Goal: Information Seeking & Learning: Learn about a topic

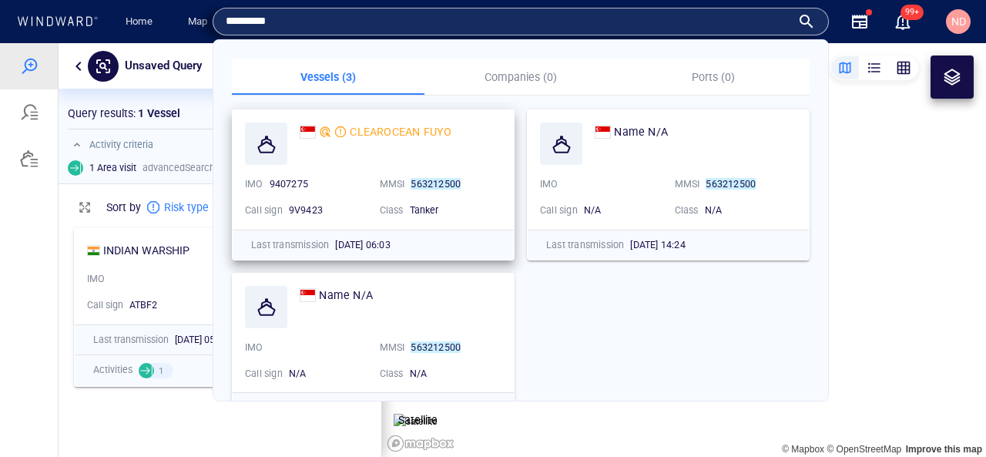
scroll to position [237, 323]
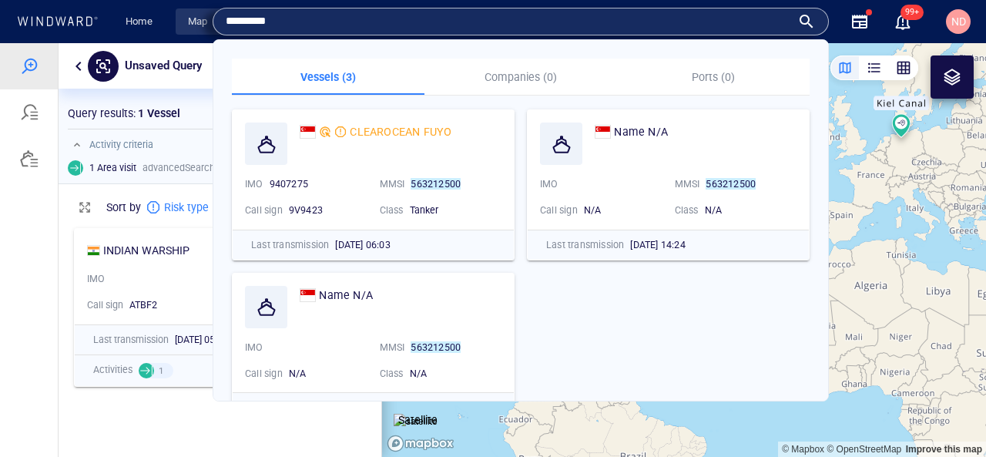
click at [192, 22] on link "Map" at bounding box center [200, 21] width 37 height 27
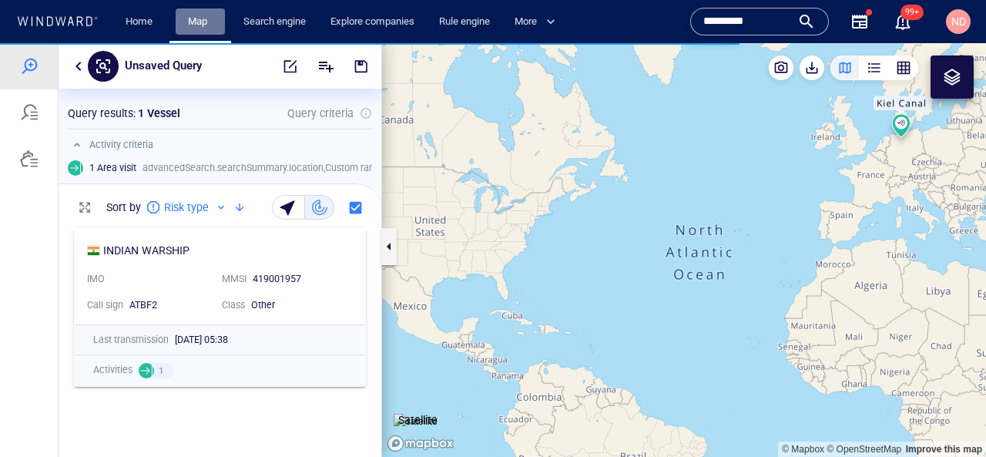
click at [192, 22] on link "Map" at bounding box center [200, 21] width 37 height 27
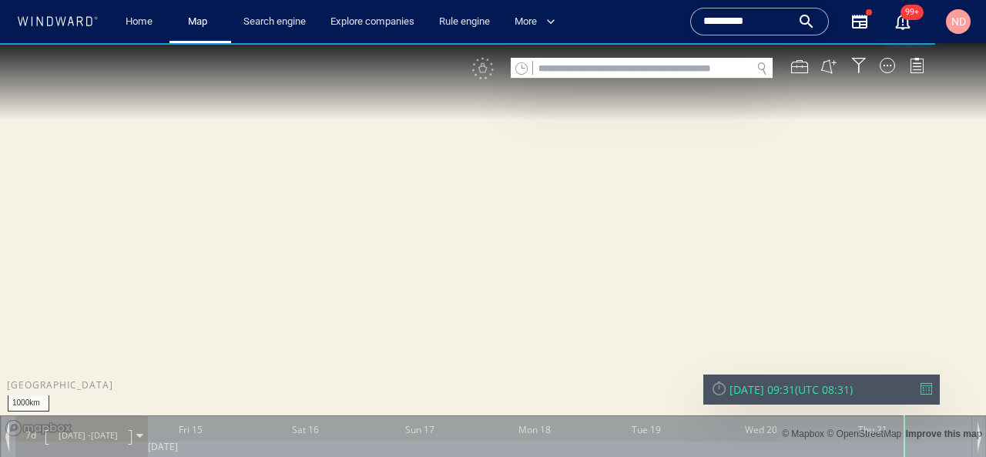
click at [629, 78] on div at bounding box center [642, 78] width 262 height 1
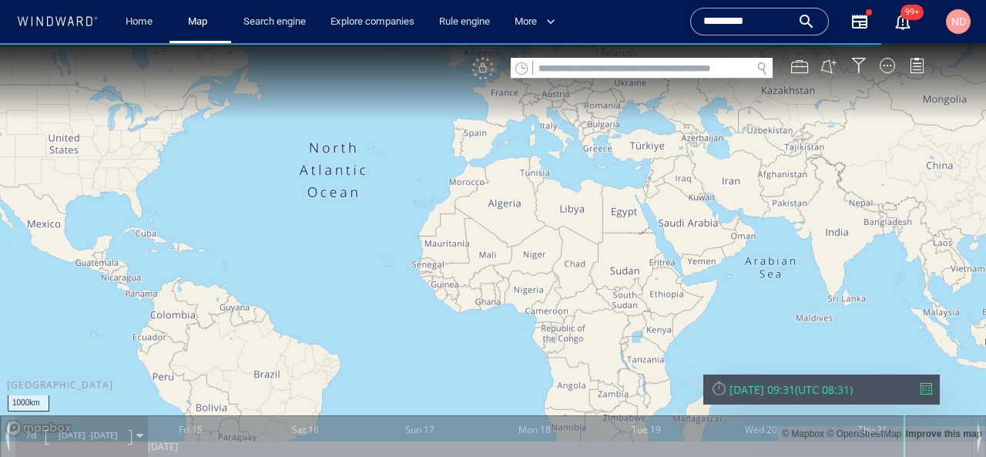
click at [636, 69] on input "text" at bounding box center [642, 69] width 218 height 21
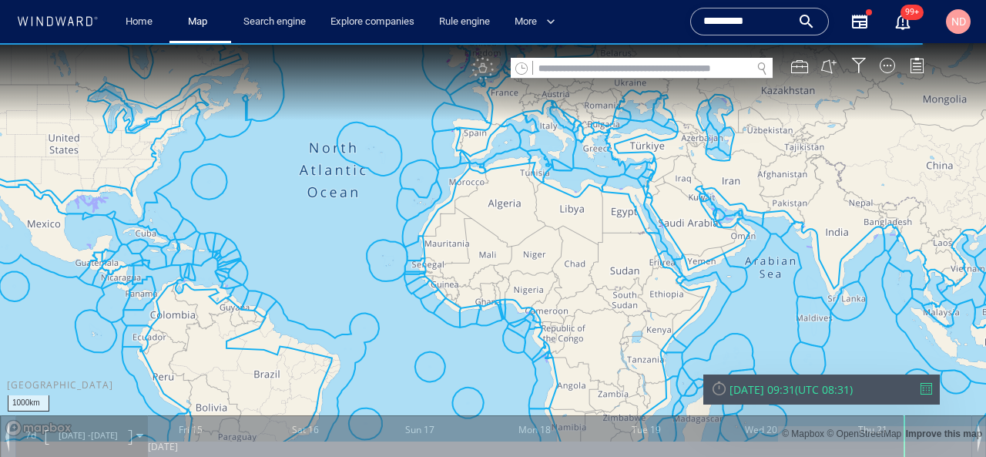
paste input "*******"
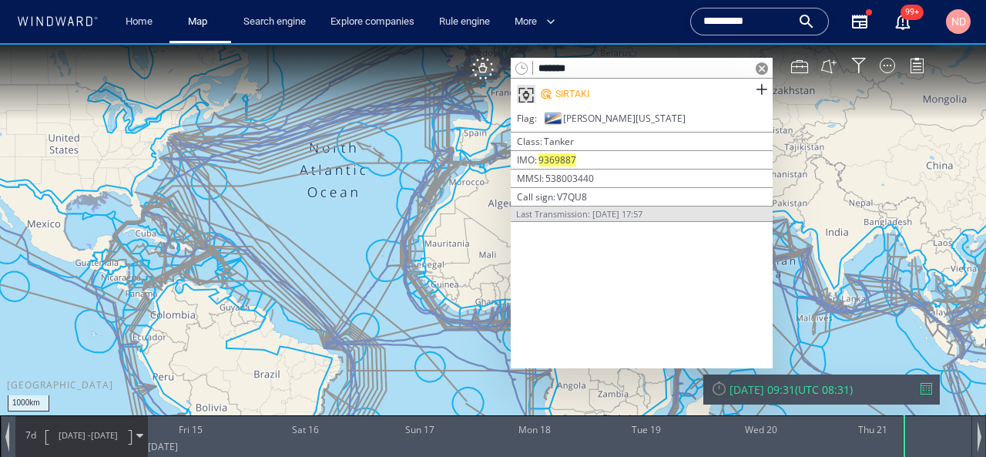
type input "*******"
click at [571, 89] on div "SIRTAKI" at bounding box center [573, 94] width 34 height 14
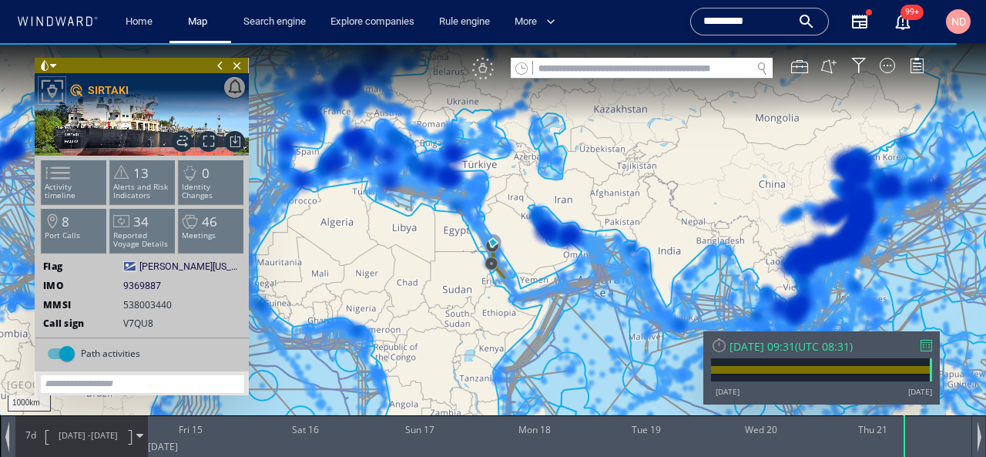
click at [485, 77] on div "VM" at bounding box center [483, 69] width 22 height 22
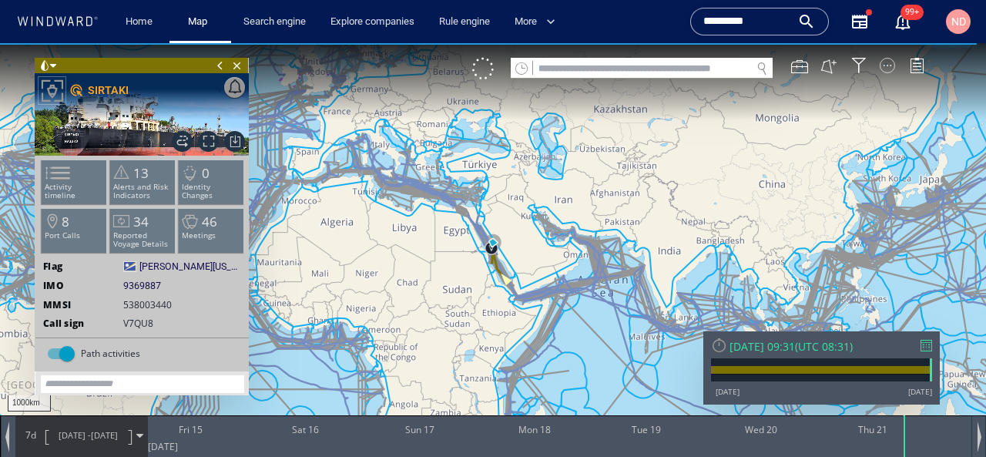
click at [882, 68] on div at bounding box center [887, 65] width 15 height 15
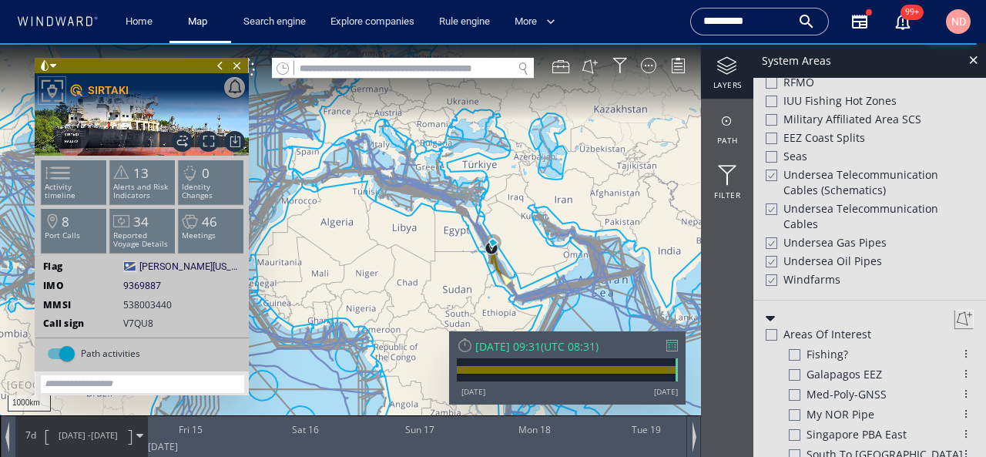
scroll to position [755, 0]
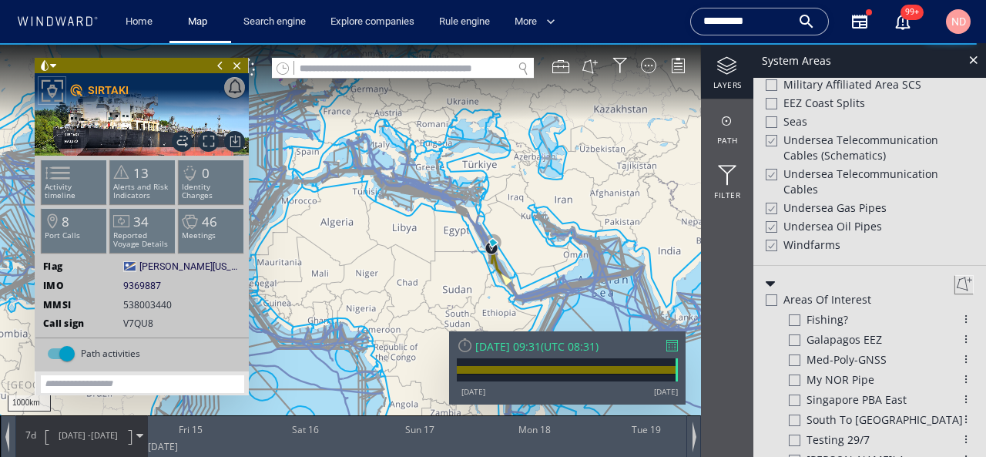
click at [792, 133] on span "Undersea Telecommunication cables (schematics)" at bounding box center [879, 148] width 190 height 31
click at [787, 170] on span "Undersea Telecommunication cables" at bounding box center [879, 181] width 190 height 31
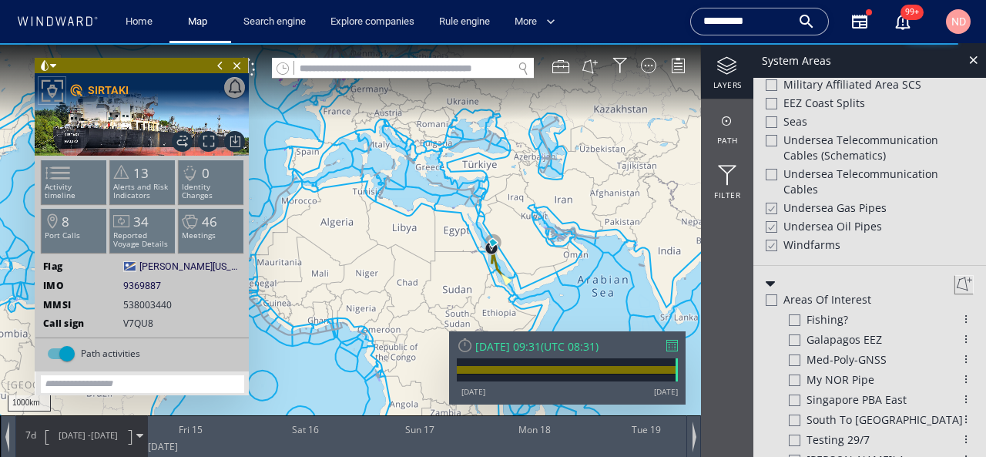
click at [780, 214] on div "Undersea Gas Pipes" at bounding box center [870, 209] width 208 height 18
click at [777, 230] on div "Undersea Oil Pipes" at bounding box center [870, 228] width 208 height 18
click at [776, 240] on div at bounding box center [771, 245] width 12 height 13
click at [966, 60] on div at bounding box center [974, 60] width 18 height 18
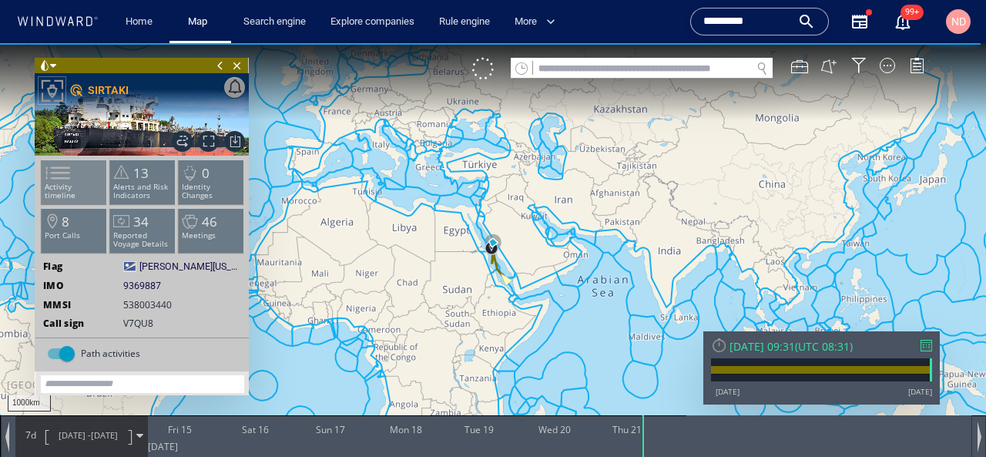
click at [81, 193] on li "Activity timeline" at bounding box center [74, 181] width 65 height 45
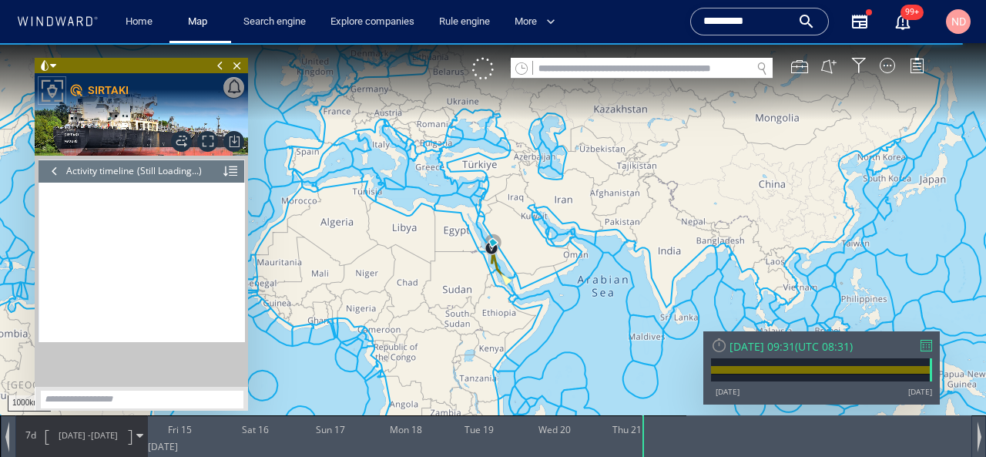
scroll to position [11240, 0]
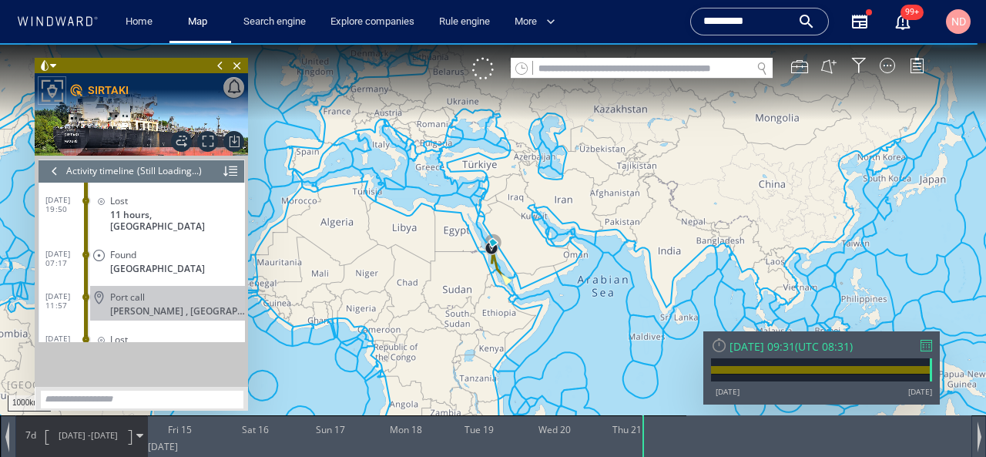
click at [51, 167] on div at bounding box center [54, 170] width 17 height 23
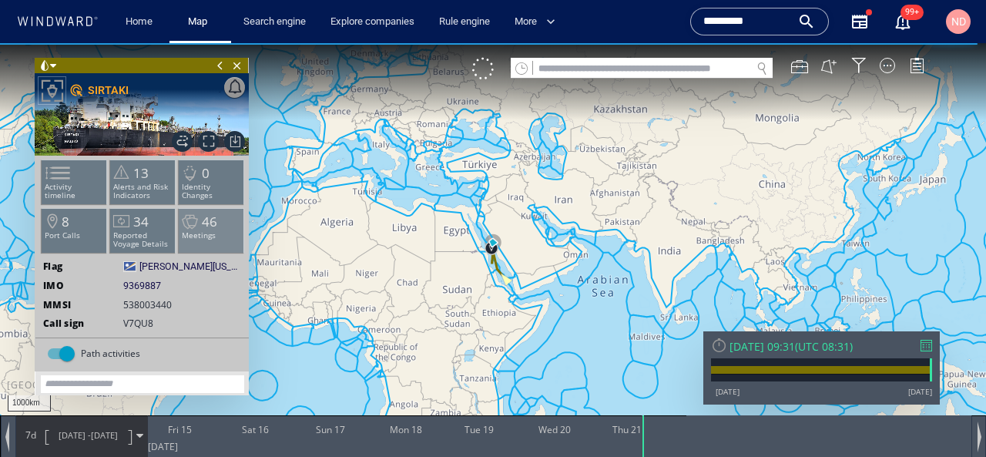
click at [199, 237] on p "Meetings" at bounding box center [211, 235] width 65 height 8
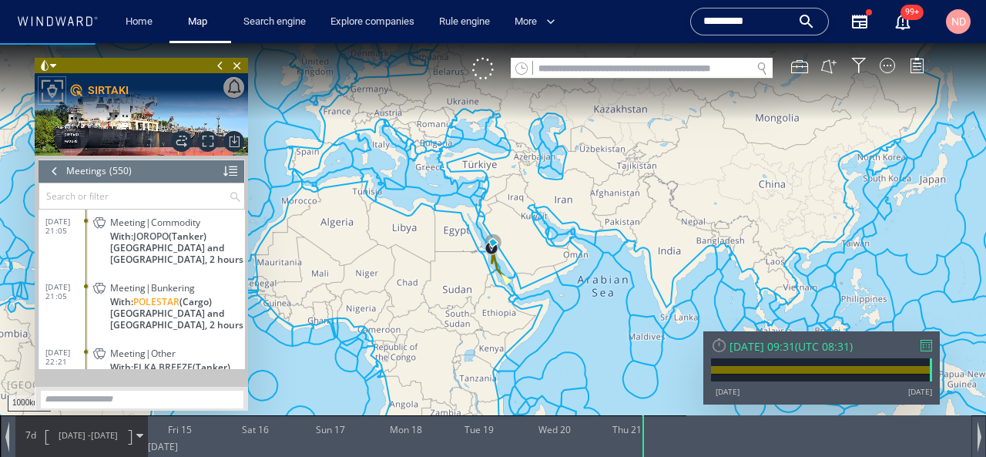
scroll to position [22722, 0]
click at [66, 294] on span "[DATE] 21:05" at bounding box center [65, 290] width 41 height 18
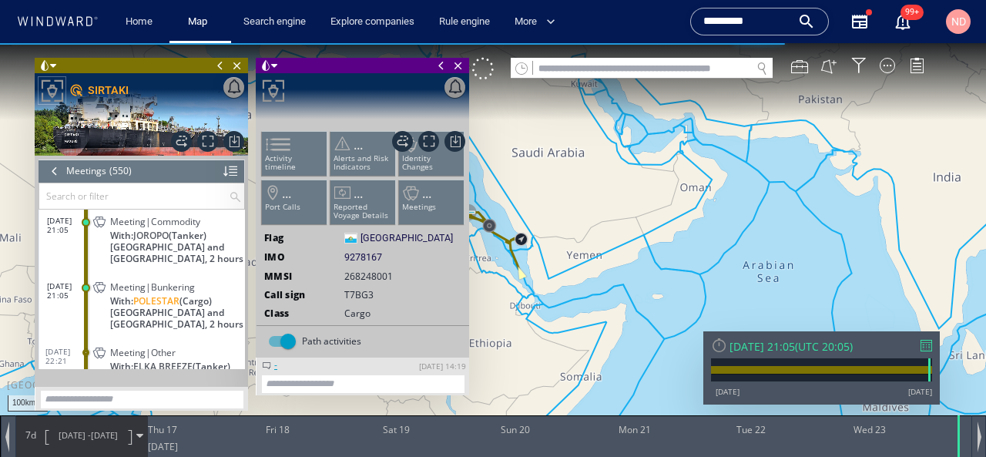
scroll to position [22586, 0]
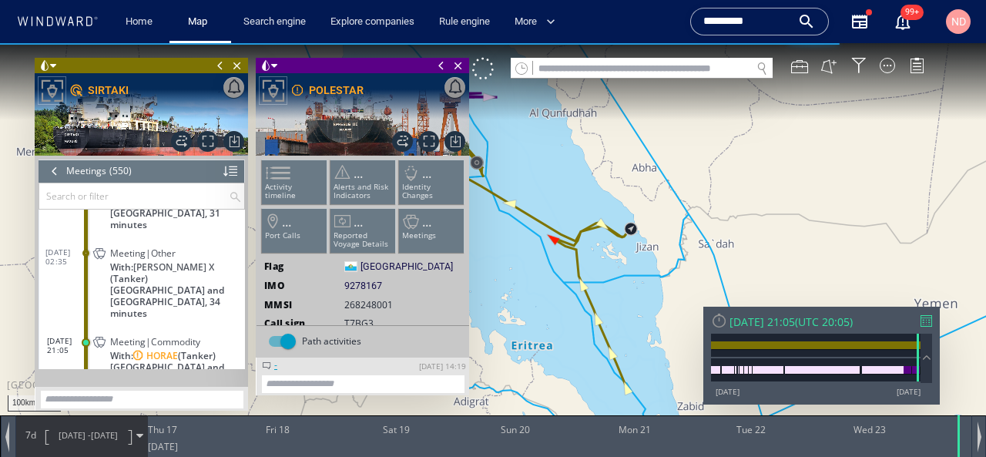
click at [441, 65] on span at bounding box center [441, 65] width 17 height 15
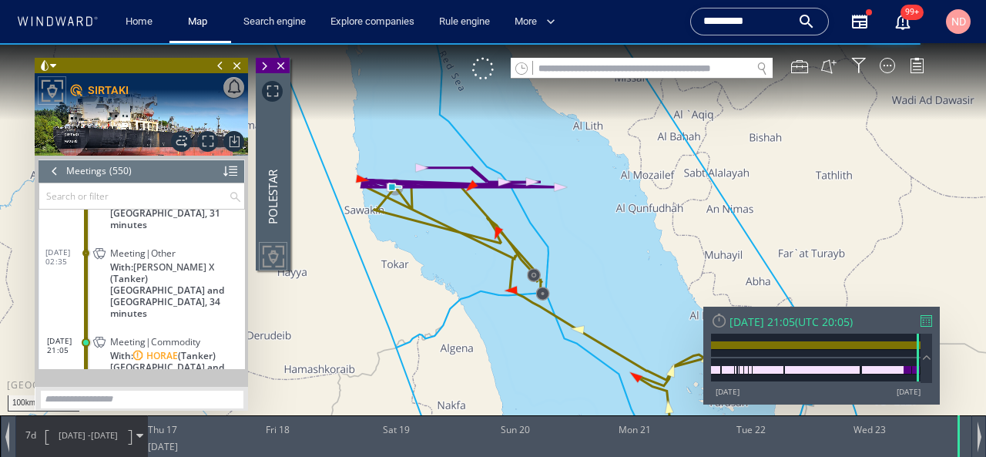
drag, startPoint x: 383, startPoint y: 143, endPoint x: 412, endPoint y: 259, distance: 119.2
click at [412, 259] on canvas "Map" at bounding box center [493, 242] width 986 height 398
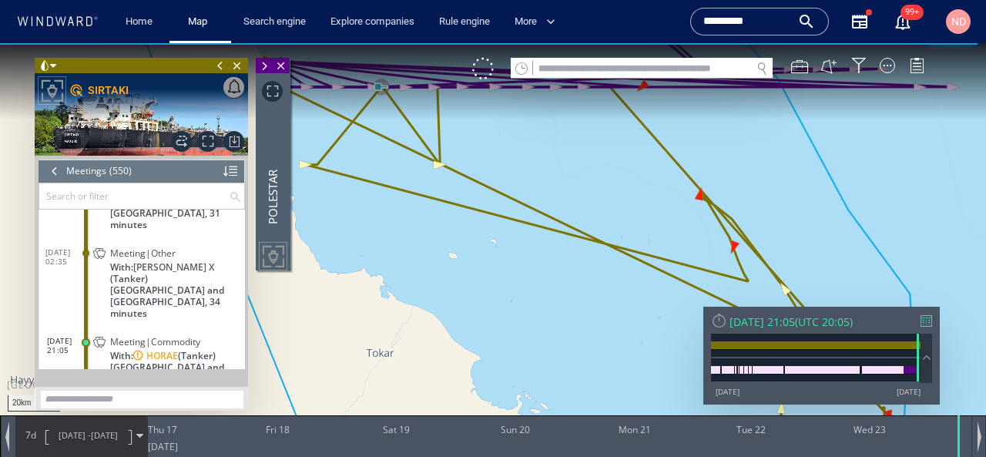
drag, startPoint x: 404, startPoint y: 226, endPoint x: 449, endPoint y: 368, distance: 148.9
click at [449, 368] on canvas "Map" at bounding box center [493, 242] width 986 height 398
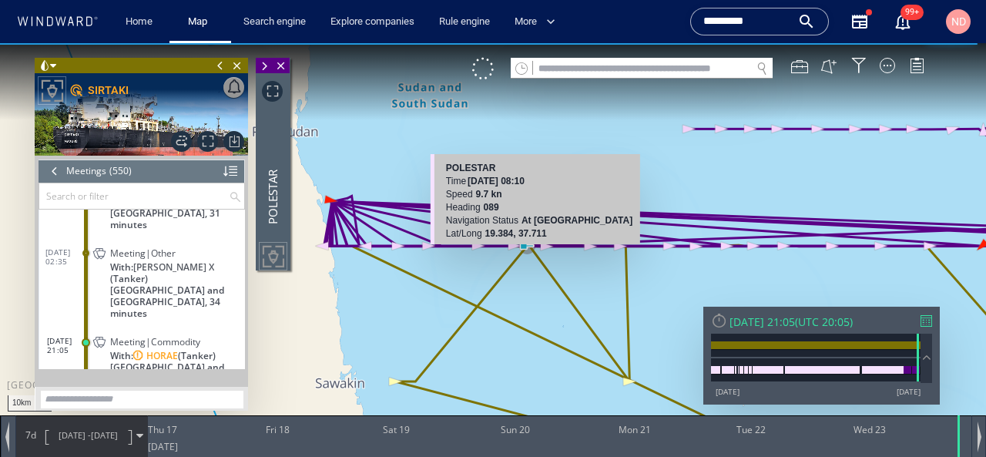
drag, startPoint x: 438, startPoint y: 231, endPoint x: 615, endPoint y: 255, distance: 178.8
click at [615, 255] on canvas "Map" at bounding box center [493, 242] width 986 height 398
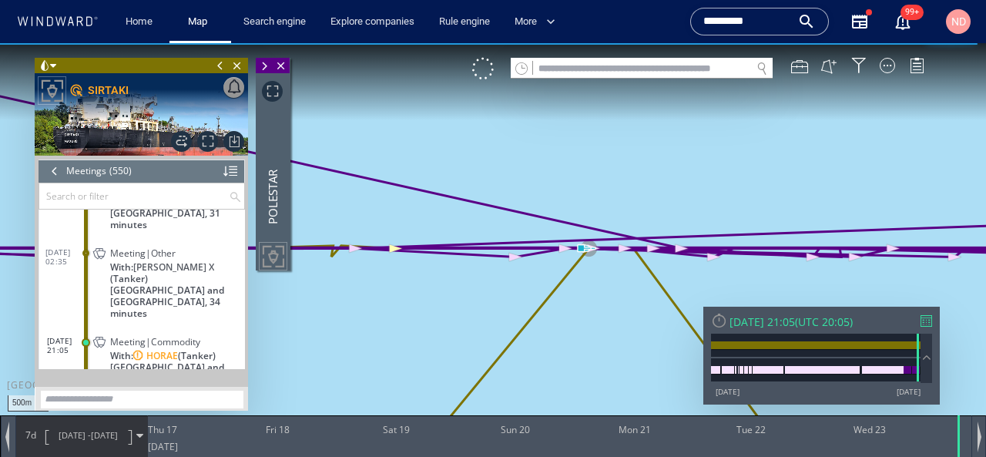
drag, startPoint x: 593, startPoint y: 211, endPoint x: 572, endPoint y: 391, distance: 181.6
click at [572, 391] on canvas "Map" at bounding box center [493, 242] width 986 height 398
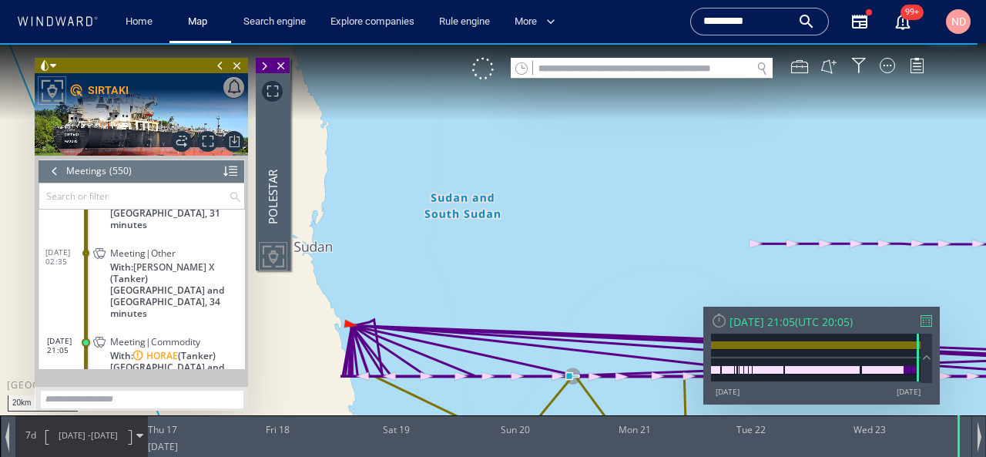
drag, startPoint x: 566, startPoint y: 376, endPoint x: 562, endPoint y: 228, distance: 148.0
click at [564, 229] on canvas "Map" at bounding box center [493, 242] width 986 height 398
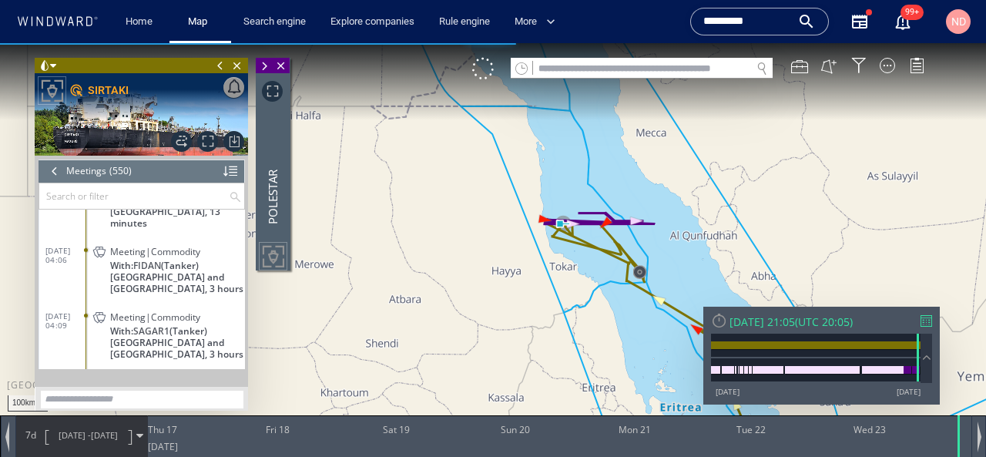
scroll to position [21751, 0]
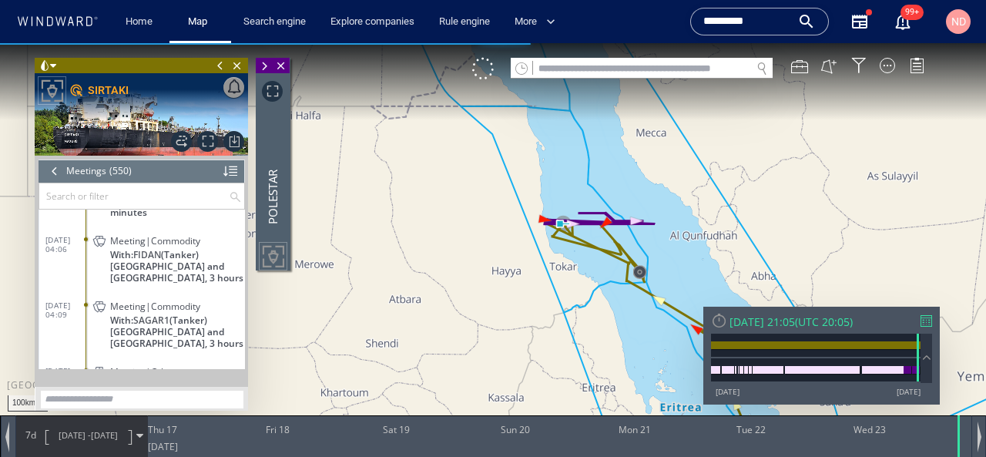
click at [69, 300] on span "[DATE] 04:09" at bounding box center [65, 309] width 41 height 18
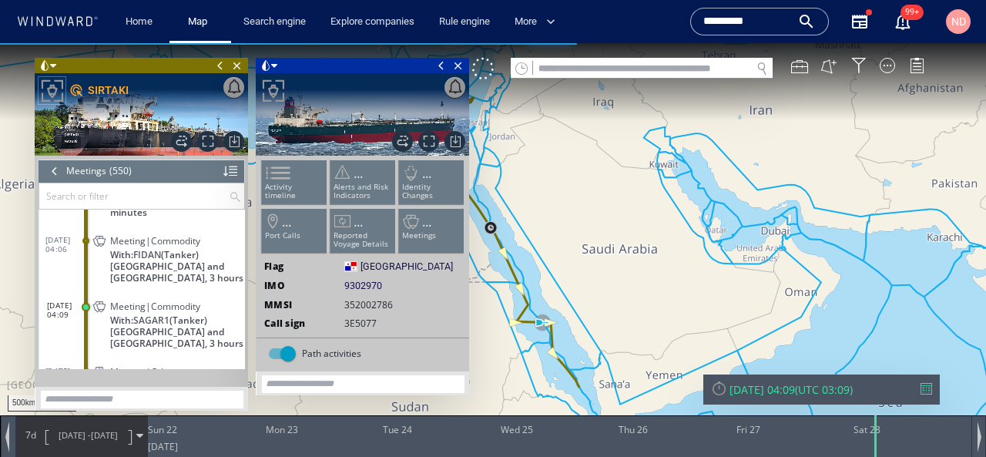
drag, startPoint x: 633, startPoint y: 343, endPoint x: 609, endPoint y: 158, distance: 186.4
click at [609, 158] on canvas "Map" at bounding box center [493, 242] width 986 height 398
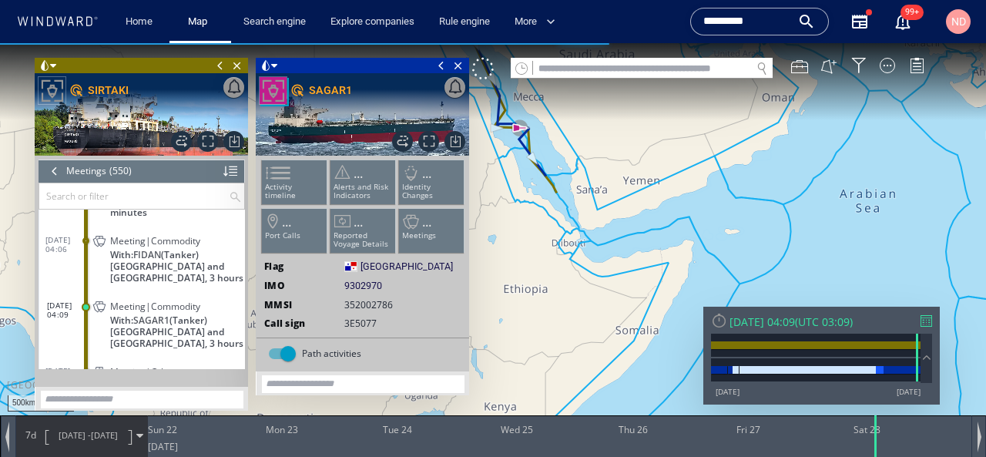
click at [440, 69] on span at bounding box center [441, 65] width 17 height 15
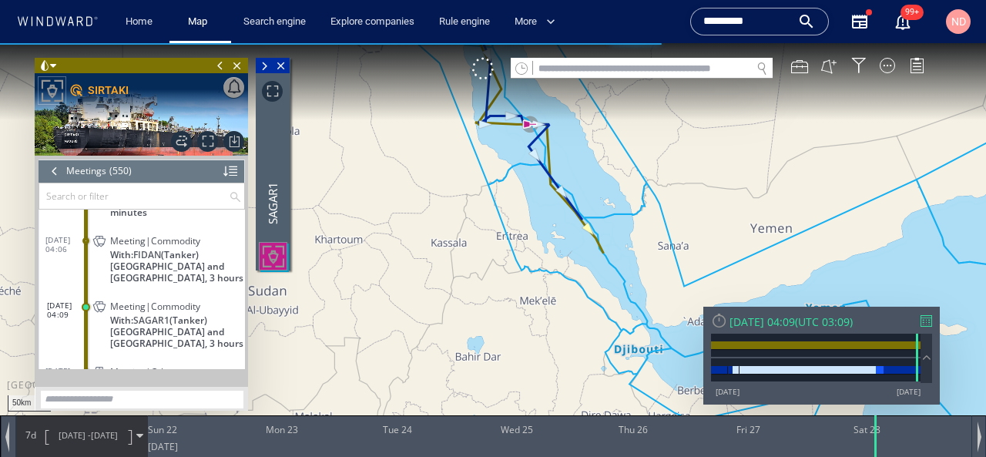
drag, startPoint x: 417, startPoint y: 150, endPoint x: 498, endPoint y: 231, distance: 115.0
click at [498, 231] on canvas "Map" at bounding box center [493, 242] width 986 height 398
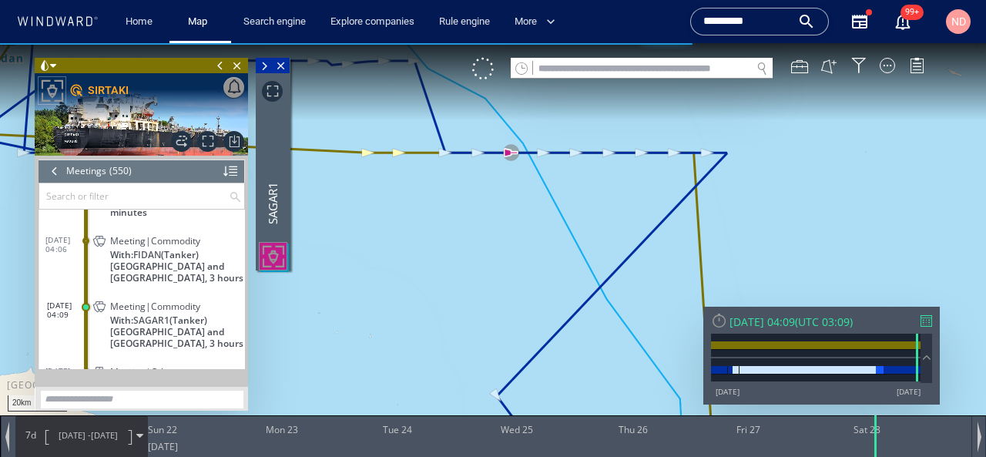
drag, startPoint x: 494, startPoint y: 217, endPoint x: 484, endPoint y: 275, distance: 59.4
click at [484, 275] on canvas "Map" at bounding box center [493, 242] width 986 height 398
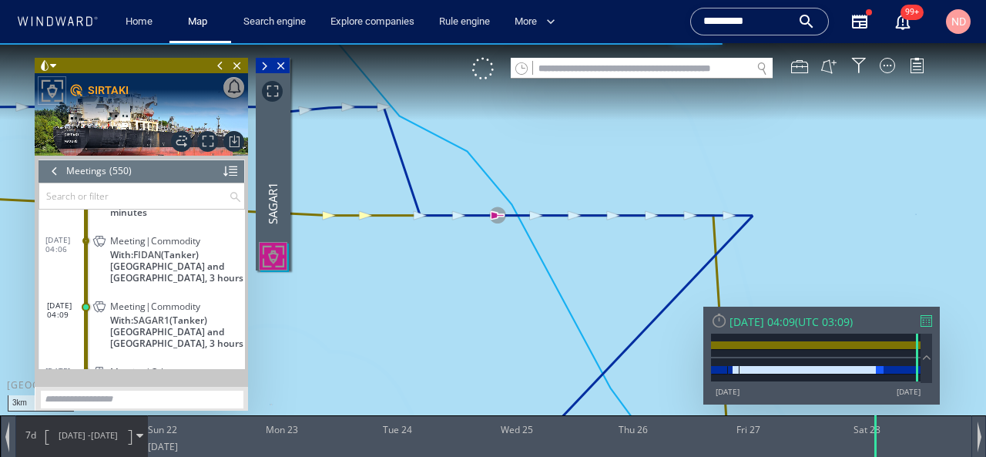
drag, startPoint x: 427, startPoint y: 179, endPoint x: 428, endPoint y: 292, distance: 113.3
click at [428, 292] on canvas "Map" at bounding box center [493, 242] width 986 height 398
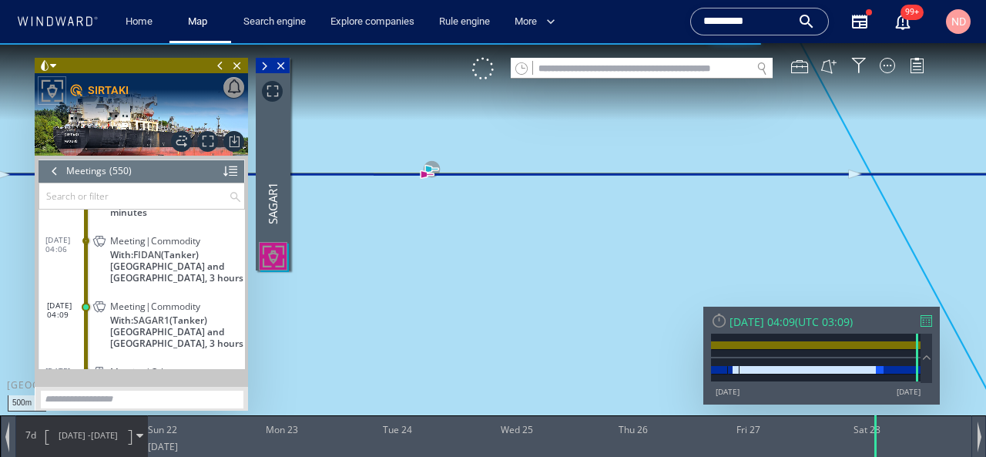
drag, startPoint x: 405, startPoint y: 174, endPoint x: 415, endPoint y: 240, distance: 66.1
click at [414, 240] on canvas "Map" at bounding box center [493, 242] width 986 height 398
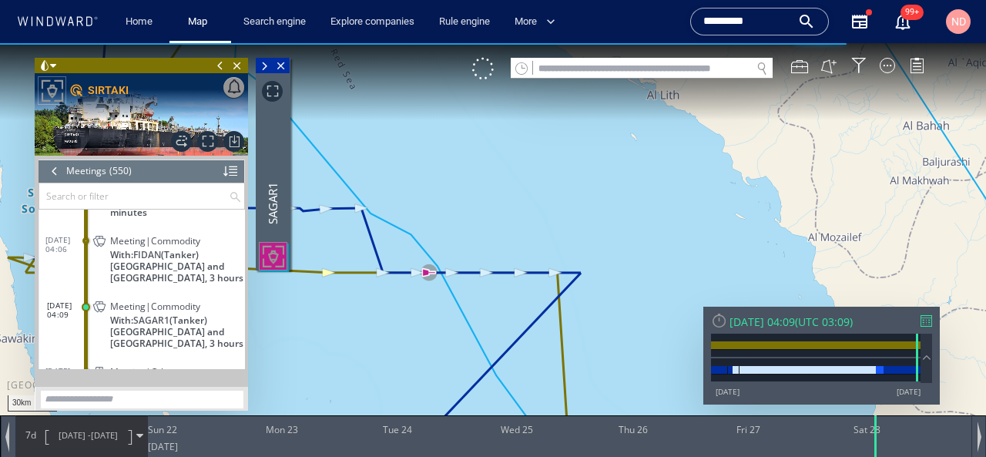
drag, startPoint x: 397, startPoint y: 294, endPoint x: 425, endPoint y: 278, distance: 32.1
click at [424, 278] on canvas "Map" at bounding box center [493, 242] width 986 height 398
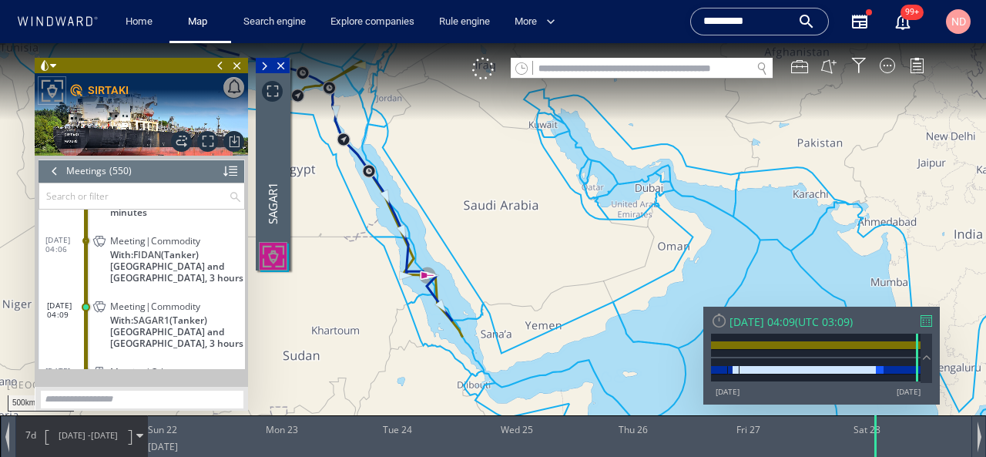
click at [583, 72] on input "text" at bounding box center [642, 69] width 218 height 21
paste input "**********"
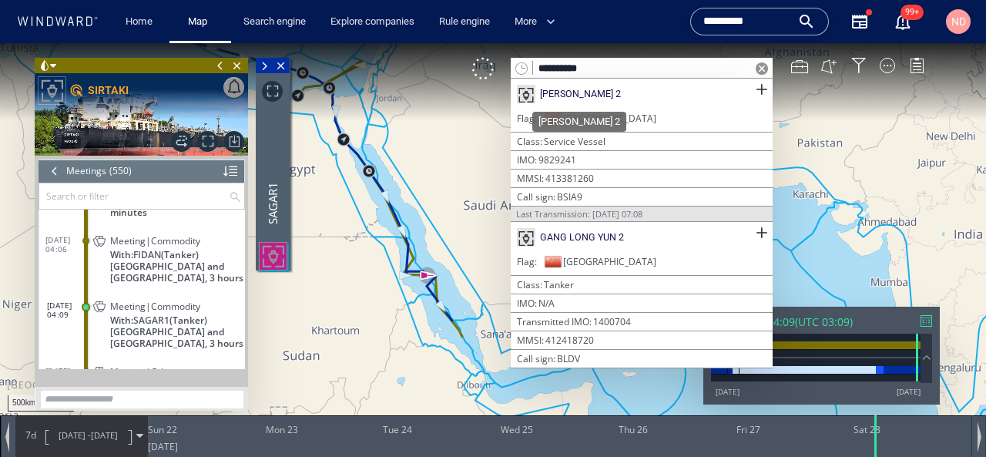
type input "**********"
click at [566, 92] on div "[PERSON_NAME] 2" at bounding box center [580, 94] width 81 height 14
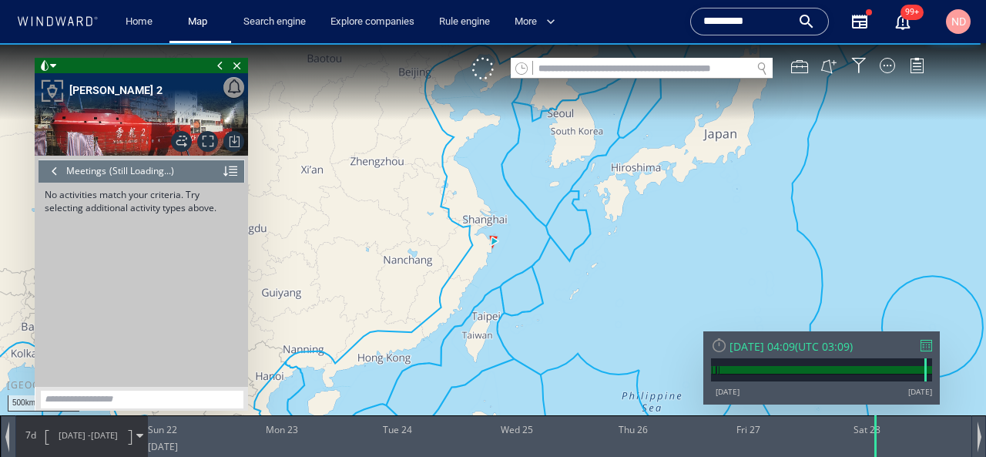
click at [557, 66] on input "text" at bounding box center [642, 69] width 218 height 21
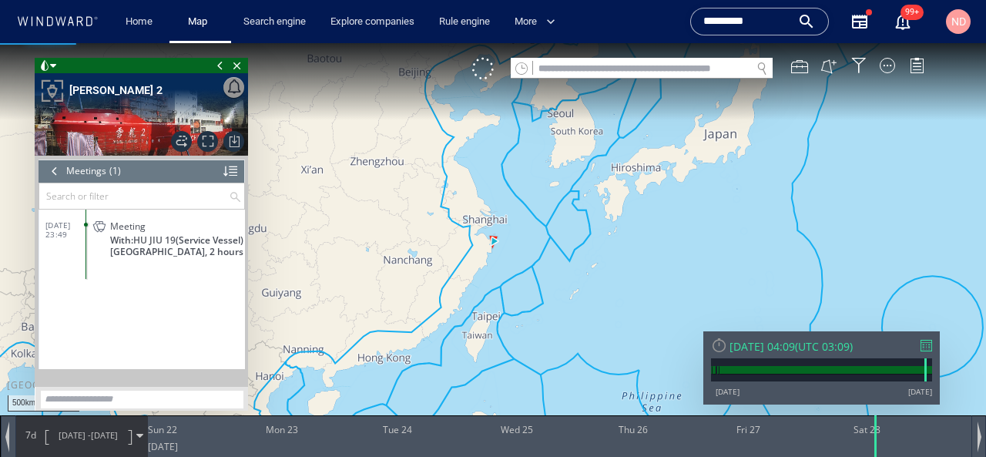
click at [603, 69] on input "text" at bounding box center [642, 69] width 218 height 21
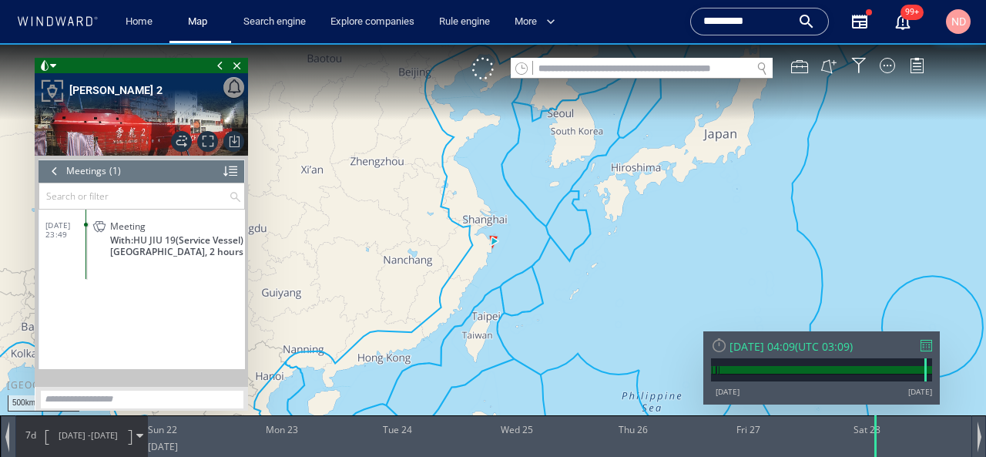
paste input "**********"
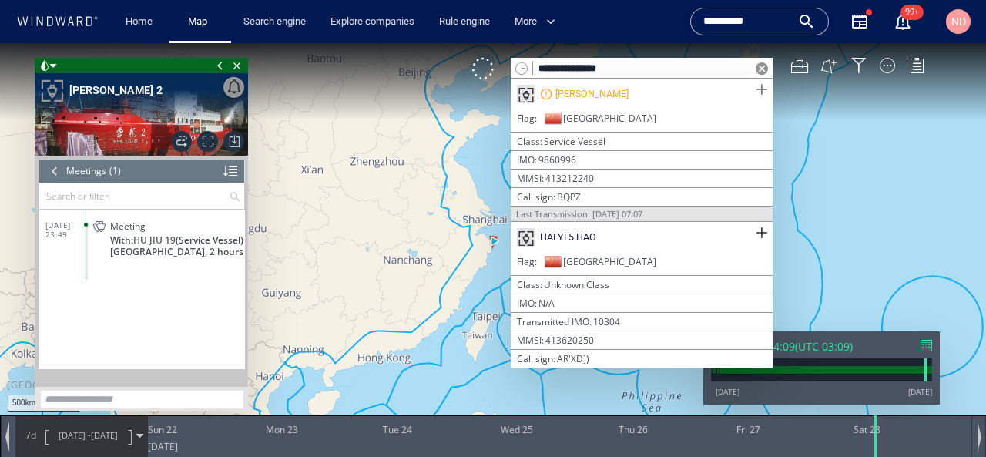
type input "**********"
click at [752, 86] on span at bounding box center [761, 89] width 19 height 19
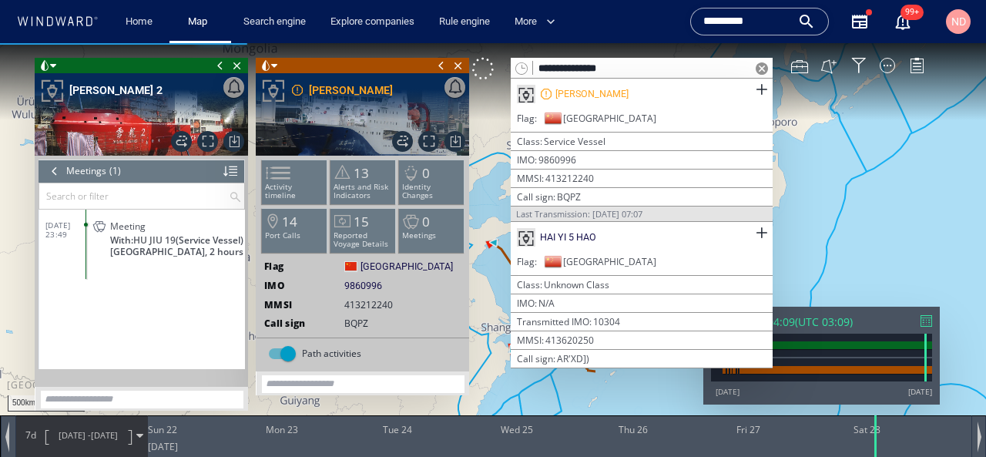
click at [572, 68] on input "**********" at bounding box center [642, 69] width 218 height 21
paste input "********"
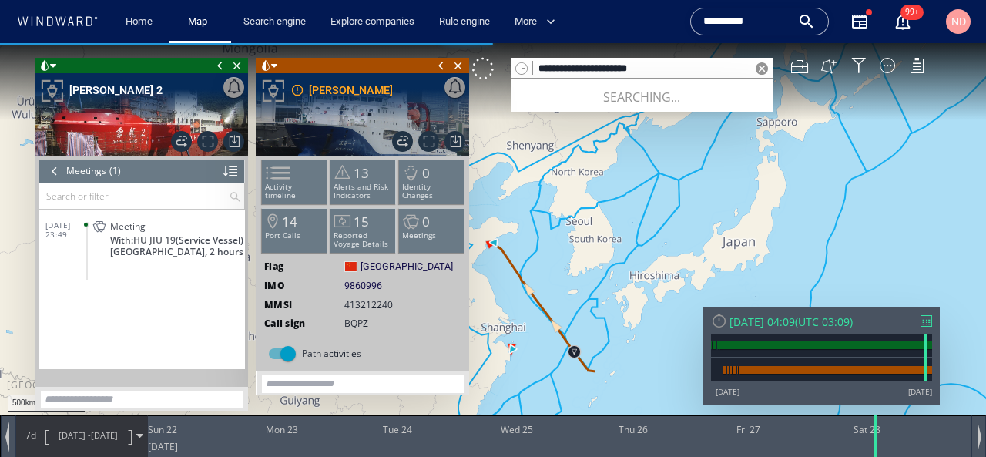
click at [52, 173] on div at bounding box center [54, 170] width 17 height 23
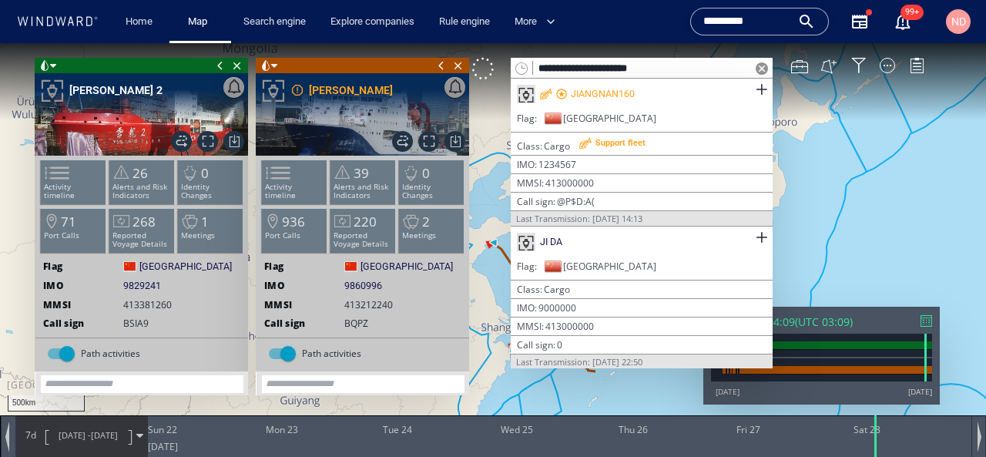
click at [220, 61] on span at bounding box center [220, 65] width 17 height 15
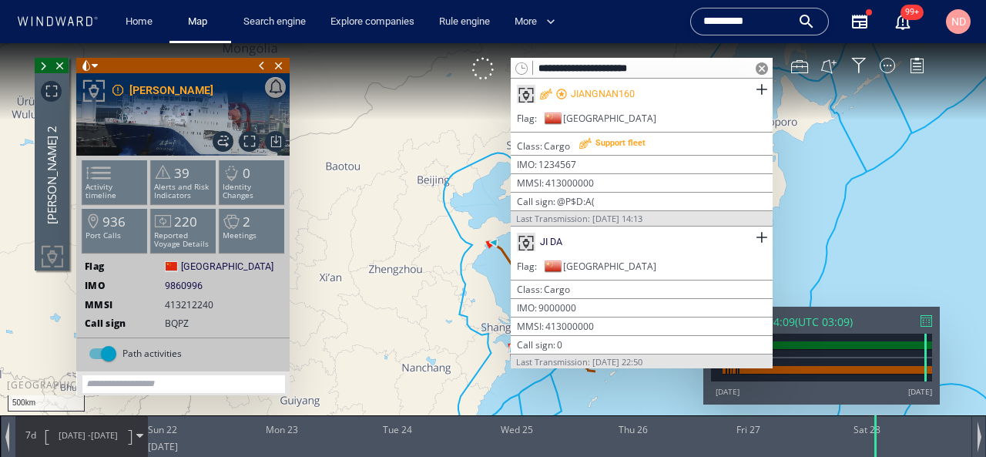
click at [264, 66] on span at bounding box center [261, 65] width 17 height 15
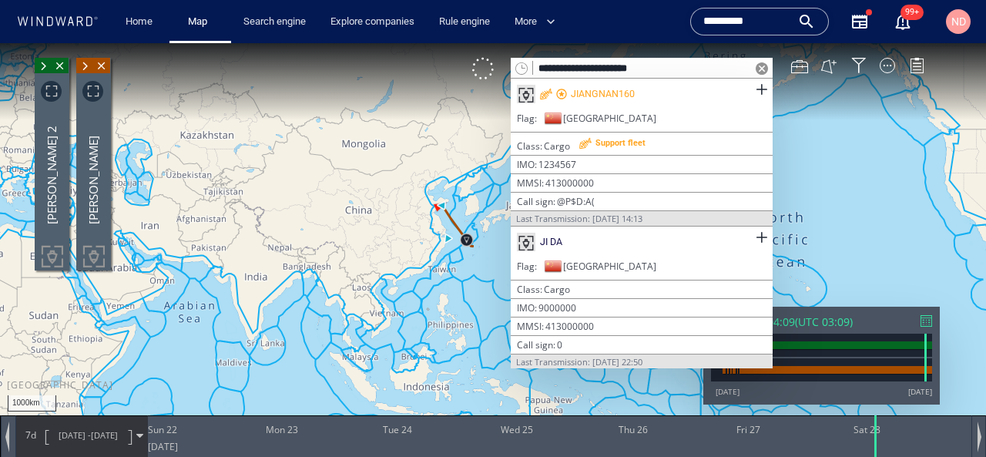
drag, startPoint x: 361, startPoint y: 199, endPoint x: 435, endPoint y: 246, distance: 87.6
click at [435, 245] on canvas "Map" at bounding box center [493, 242] width 986 height 398
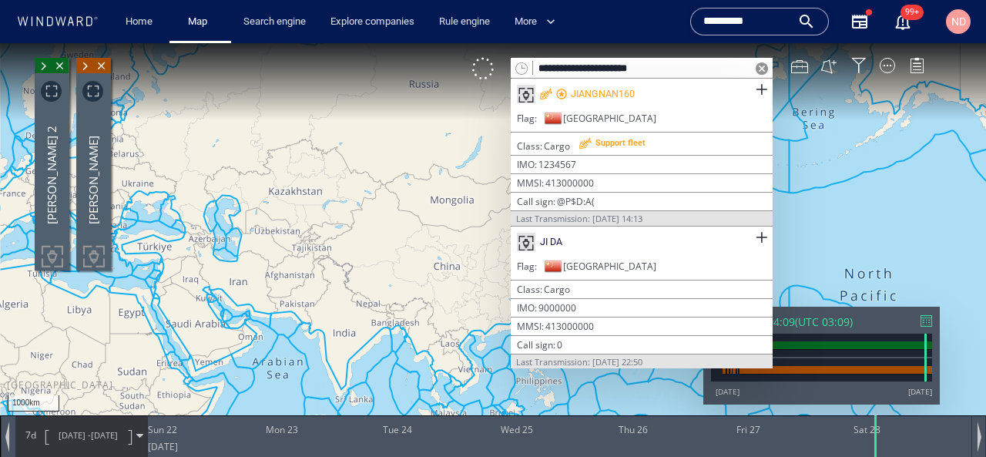
drag, startPoint x: 435, startPoint y: 246, endPoint x: 196, endPoint y: 248, distance: 239.6
click at [196, 248] on canvas "Map" at bounding box center [493, 242] width 986 height 398
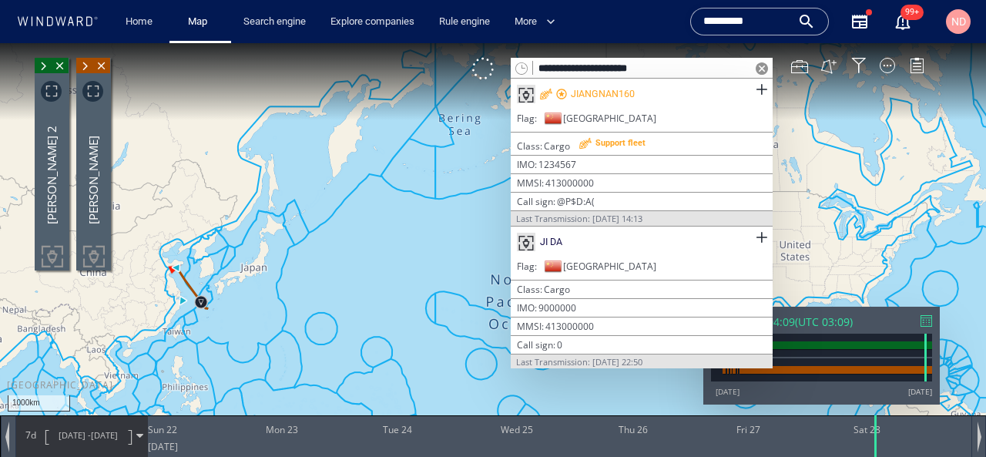
drag, startPoint x: 458, startPoint y: 196, endPoint x: 280, endPoint y: 348, distance: 233.9
click at [282, 348] on canvas "Map" at bounding box center [493, 242] width 986 height 398
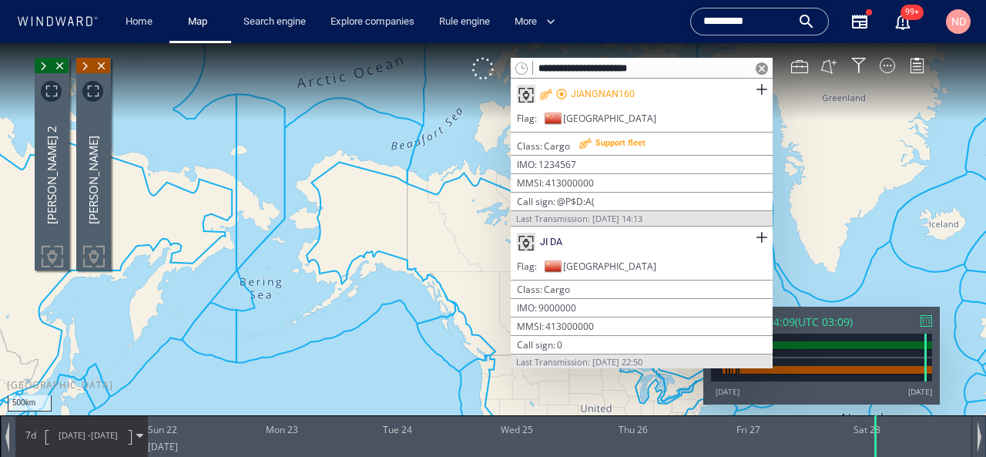
click at [609, 72] on input "**********" at bounding box center [642, 69] width 218 height 21
click at [626, 69] on input "**********" at bounding box center [642, 69] width 218 height 21
drag, startPoint x: 626, startPoint y: 69, endPoint x: 524, endPoint y: 73, distance: 102.5
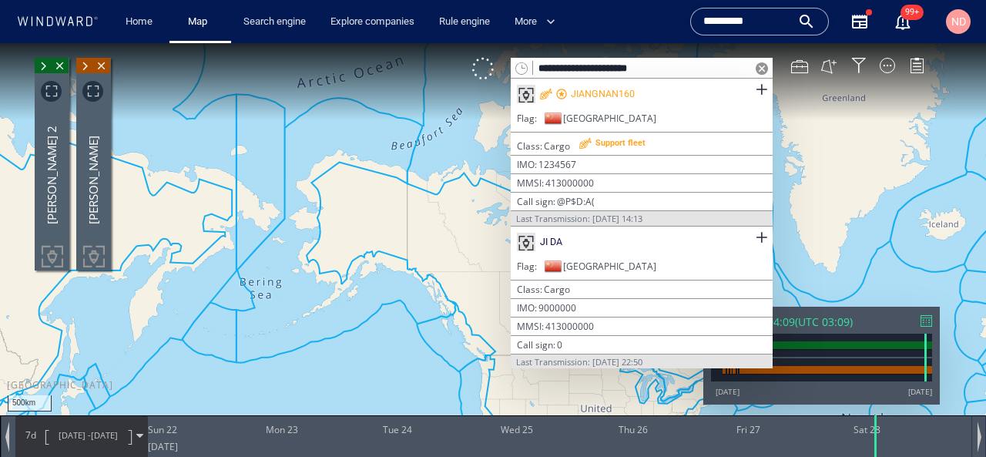
click at [524, 73] on div "**********" at bounding box center [642, 68] width 262 height 21
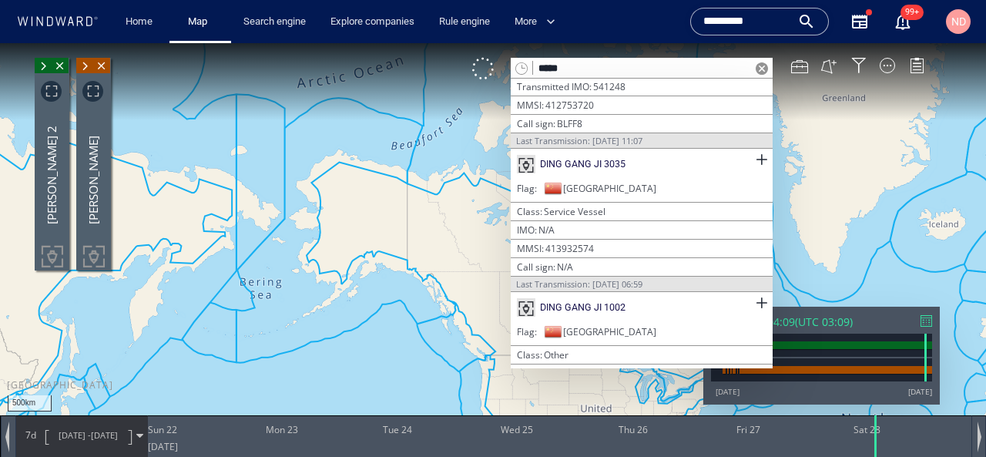
scroll to position [97, 0]
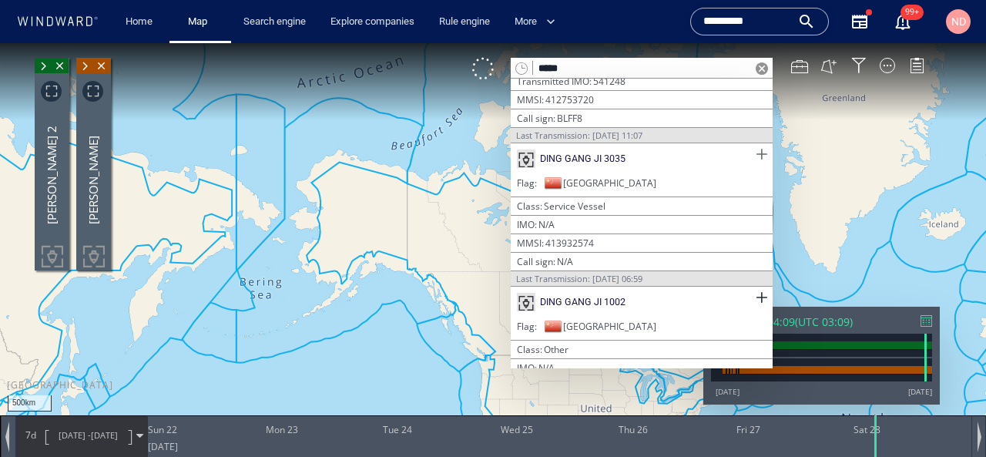
click at [754, 150] on span at bounding box center [761, 154] width 19 height 19
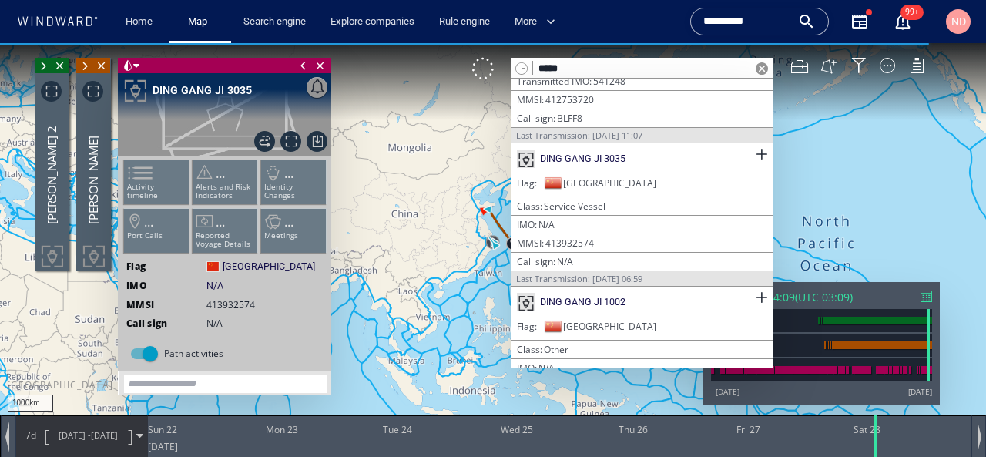
click at [300, 61] on span at bounding box center [303, 65] width 17 height 15
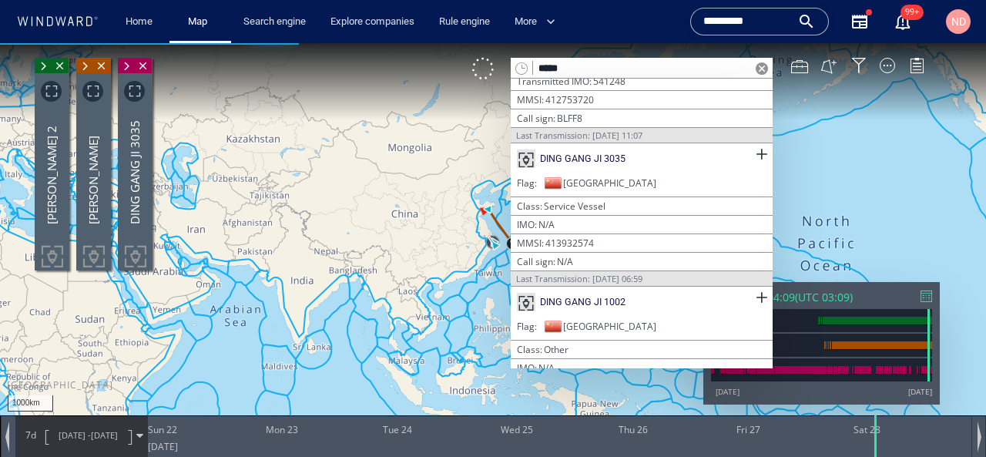
click at [591, 54] on canvas "Map" at bounding box center [493, 242] width 986 height 398
click at [589, 66] on input "*****" at bounding box center [642, 69] width 218 height 21
paste input "**********"
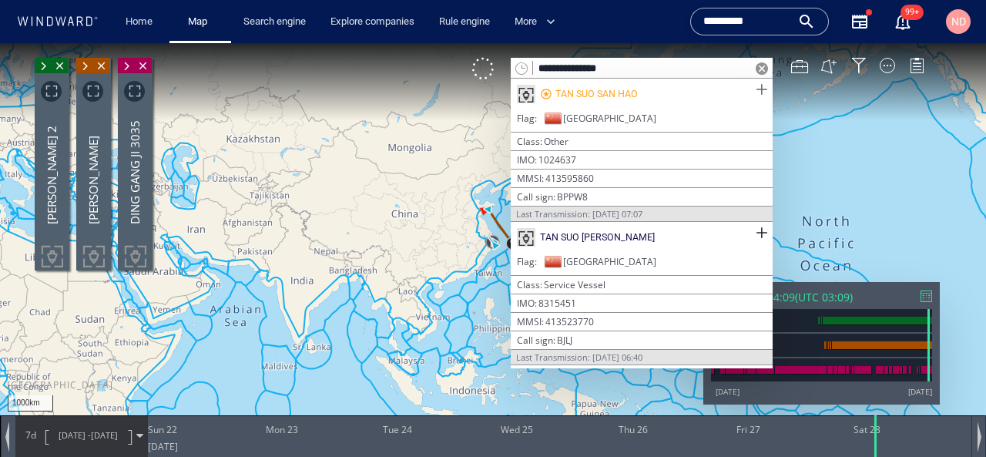
type input "**********"
click at [755, 88] on span at bounding box center [761, 89] width 19 height 19
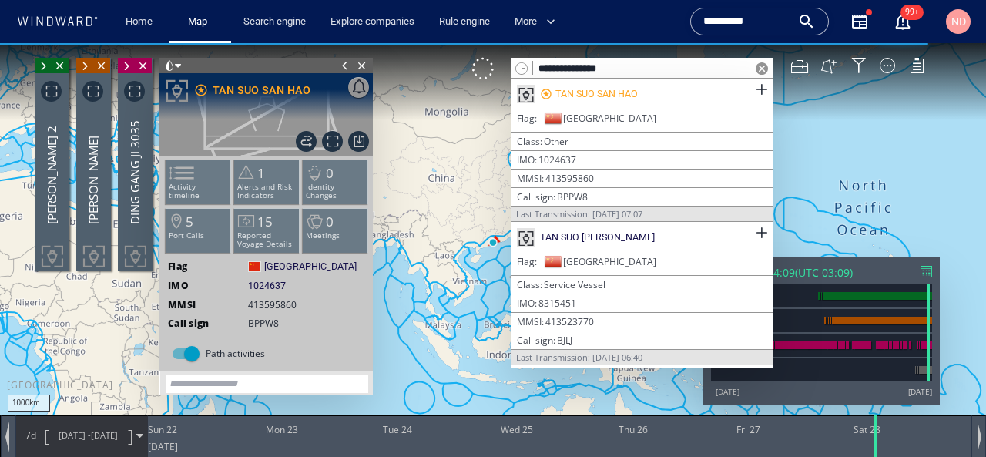
click at [344, 56] on canvas "Map" at bounding box center [493, 242] width 986 height 398
click at [341, 68] on span at bounding box center [345, 65] width 17 height 15
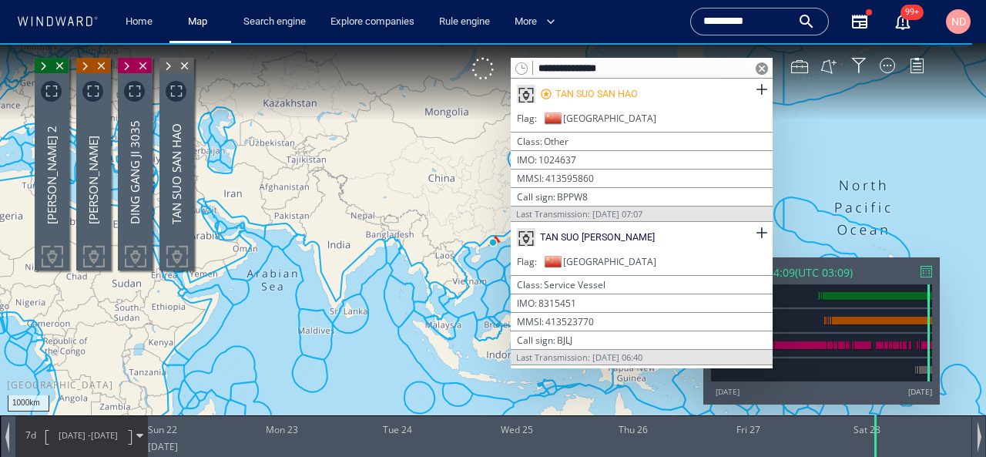
drag, startPoint x: 388, startPoint y: 143, endPoint x: 152, endPoint y: 123, distance: 237.3
click at [152, 43] on div "**********" at bounding box center [493, 43] width 986 height 0
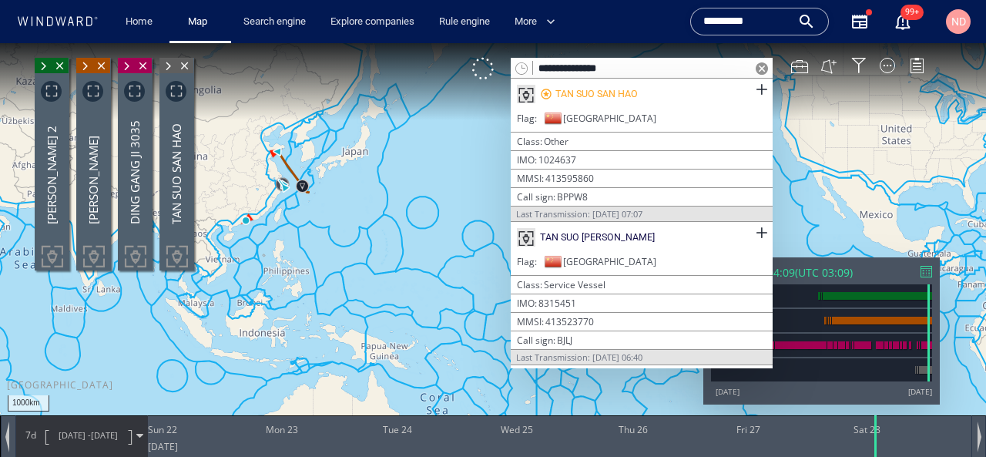
click at [104, 438] on span "[DATE]" at bounding box center [104, 435] width 27 height 12
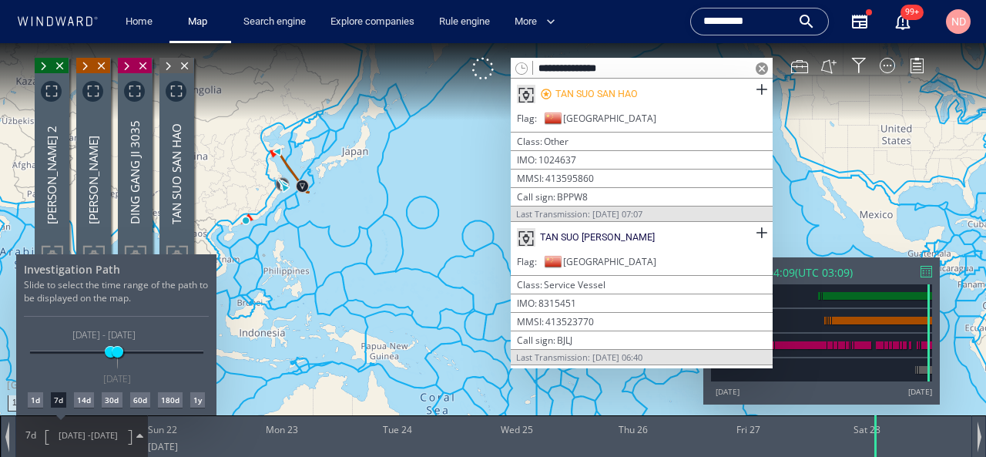
click at [135, 398] on div "60d" at bounding box center [140, 399] width 20 height 15
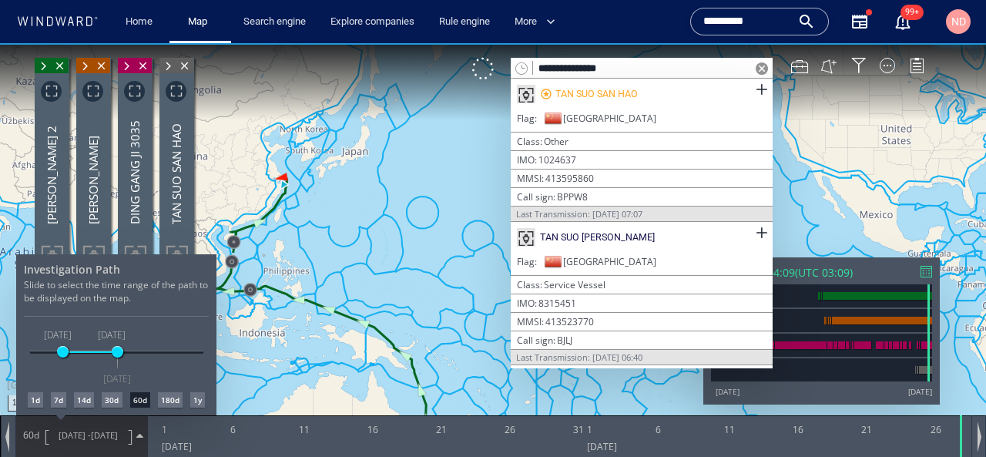
drag, startPoint x: 401, startPoint y: 210, endPoint x: 392, endPoint y: 313, distance: 103.7
click at [393, 312] on div at bounding box center [493, 250] width 986 height 414
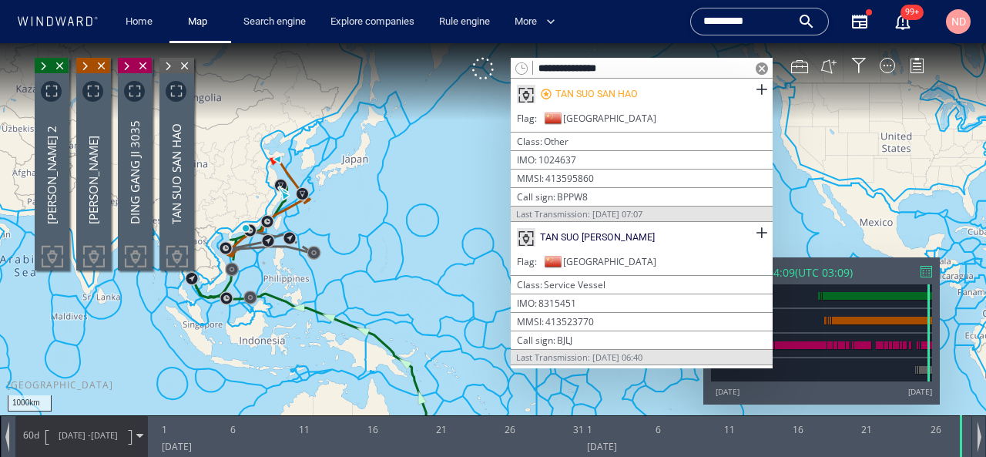
drag, startPoint x: 432, startPoint y: 239, endPoint x: 421, endPoint y: 311, distance: 73.2
click at [421, 311] on canvas "Map" at bounding box center [493, 242] width 986 height 398
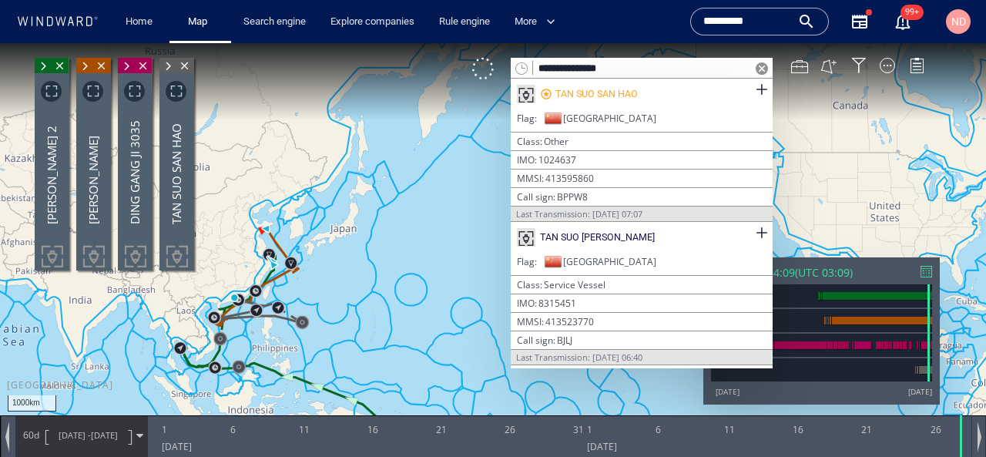
drag, startPoint x: 421, startPoint y: 311, endPoint x: 337, endPoint y: 440, distance: 153.6
click at [338, 43] on div "**********" at bounding box center [493, 43] width 986 height 0
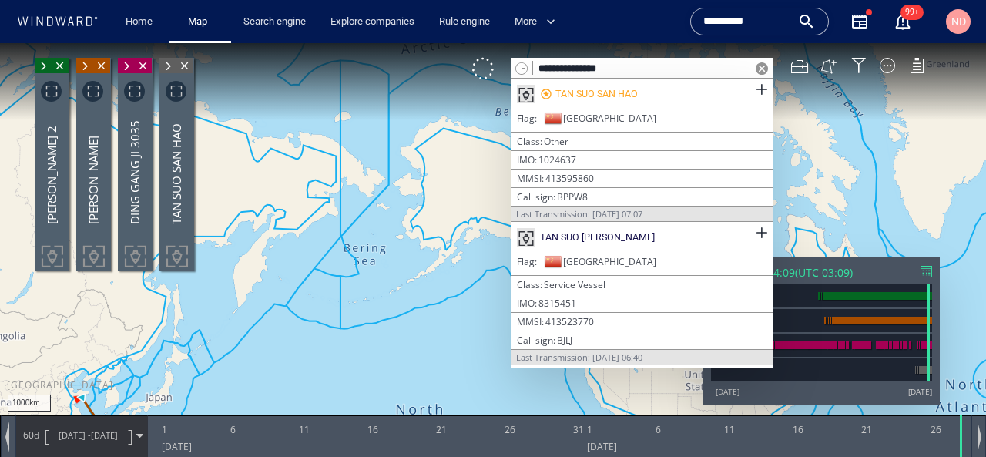
drag, startPoint x: 410, startPoint y: 315, endPoint x: 449, endPoint y: 43, distance: 274.8
click at [447, 45] on canvas "Map" at bounding box center [493, 242] width 986 height 398
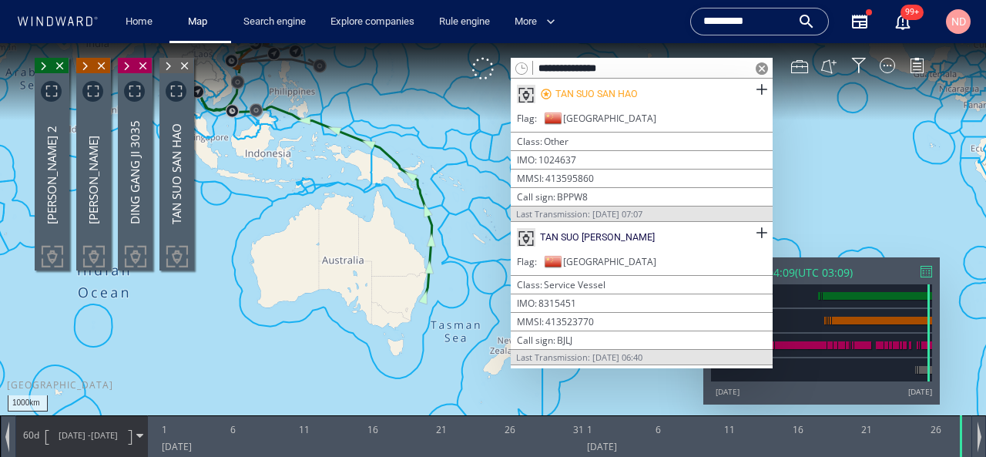
drag, startPoint x: 455, startPoint y: 193, endPoint x: 434, endPoint y: 312, distance: 120.6
click at [434, 312] on canvas "Map" at bounding box center [493, 242] width 986 height 398
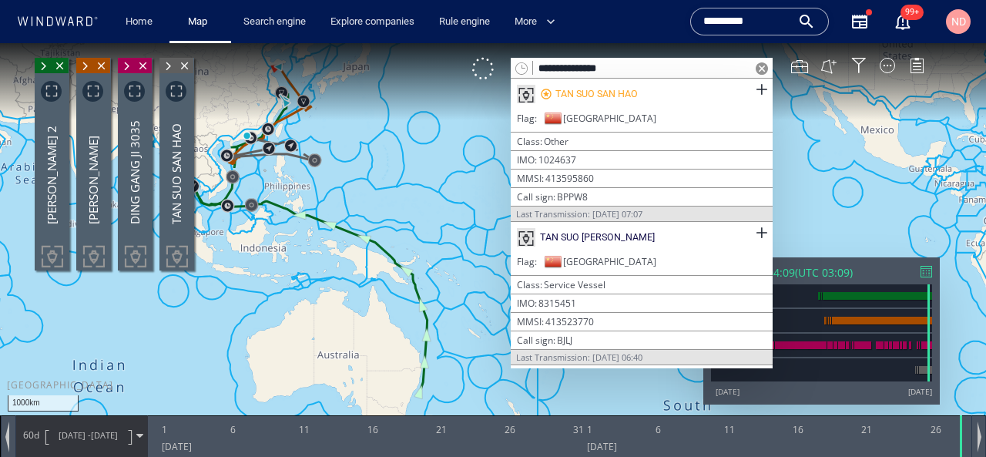
drag, startPoint x: 454, startPoint y: 219, endPoint x: 287, endPoint y: 521, distance: 344.8
click at [287, 456] on html "**********" at bounding box center [493, 250] width 986 height 414
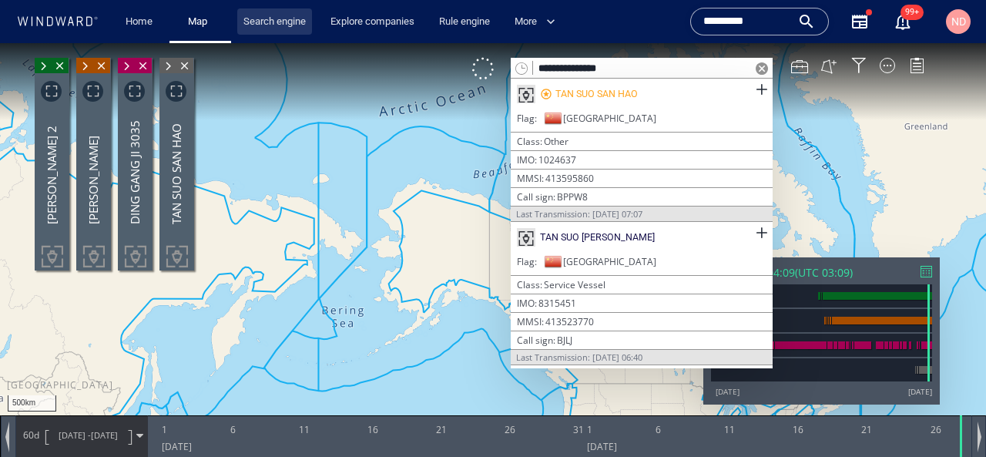
click at [280, 25] on link "Search engine" at bounding box center [274, 21] width 75 height 27
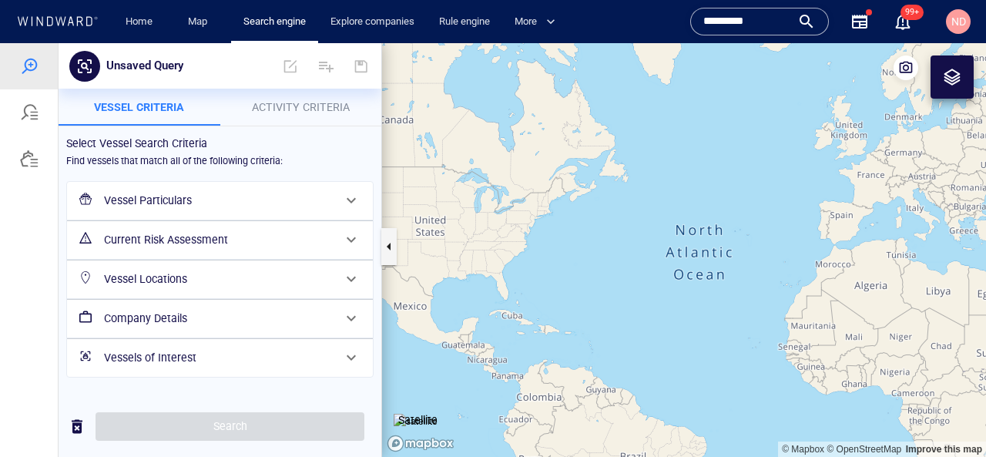
click at [234, 207] on h6 "Vessel Particulars" at bounding box center [218, 200] width 229 height 19
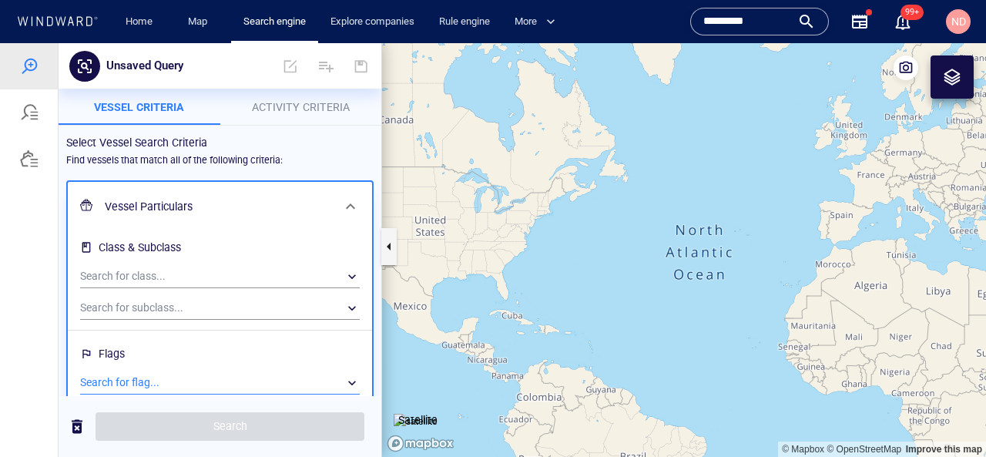
click at [152, 379] on div "​" at bounding box center [220, 382] width 280 height 23
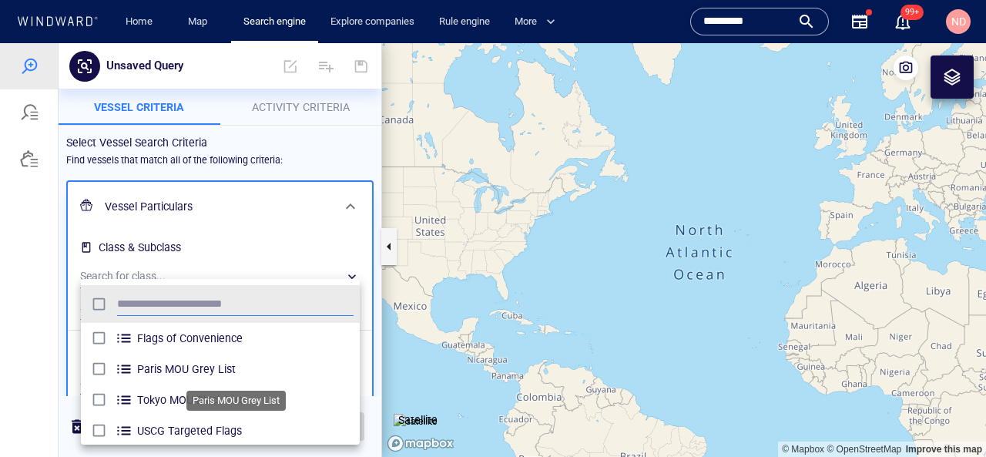
scroll to position [153, 279]
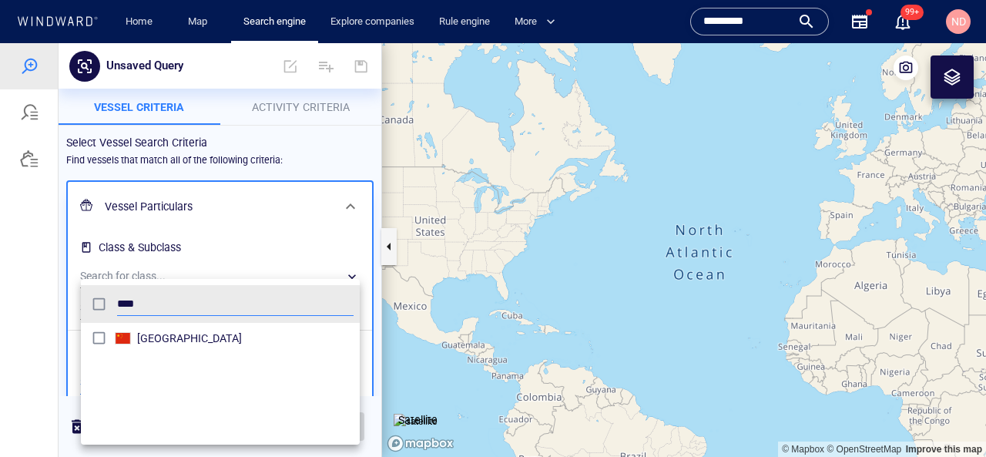
type input "****"
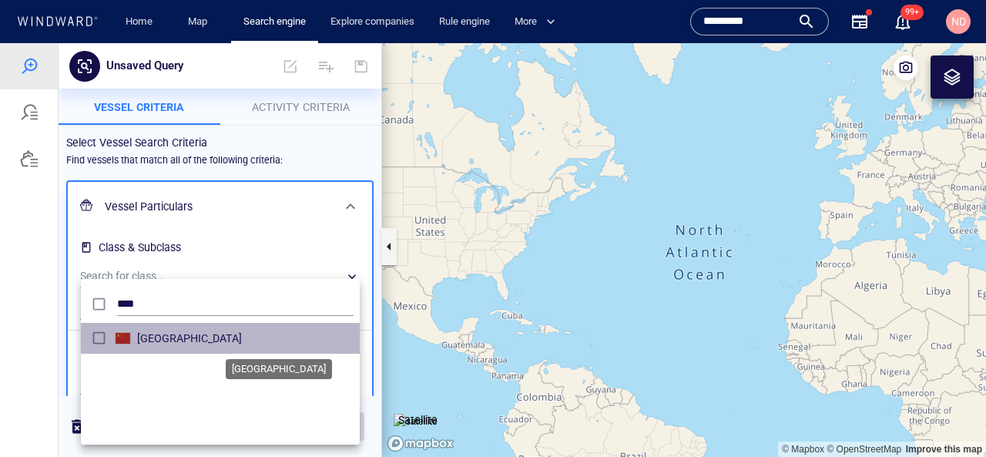
click at [165, 340] on span "[GEOGRAPHIC_DATA]" at bounding box center [245, 338] width 217 height 18
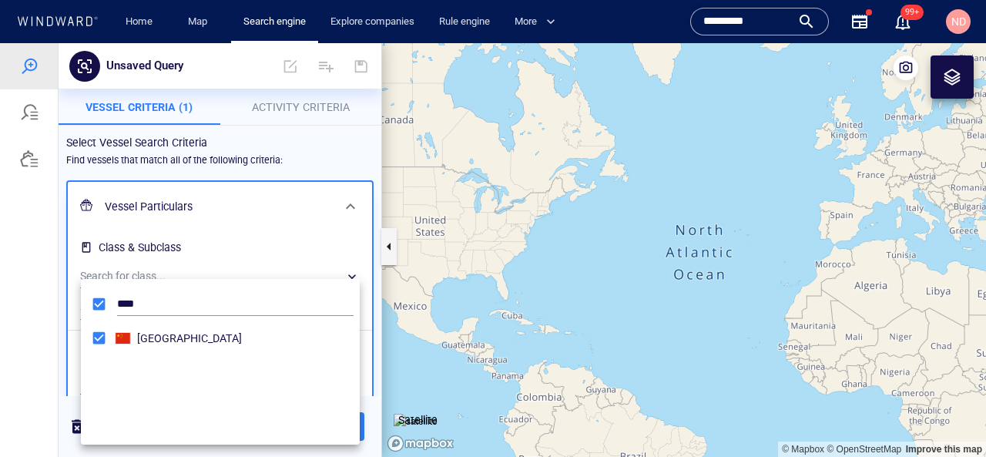
click at [324, 103] on div at bounding box center [493, 250] width 986 height 414
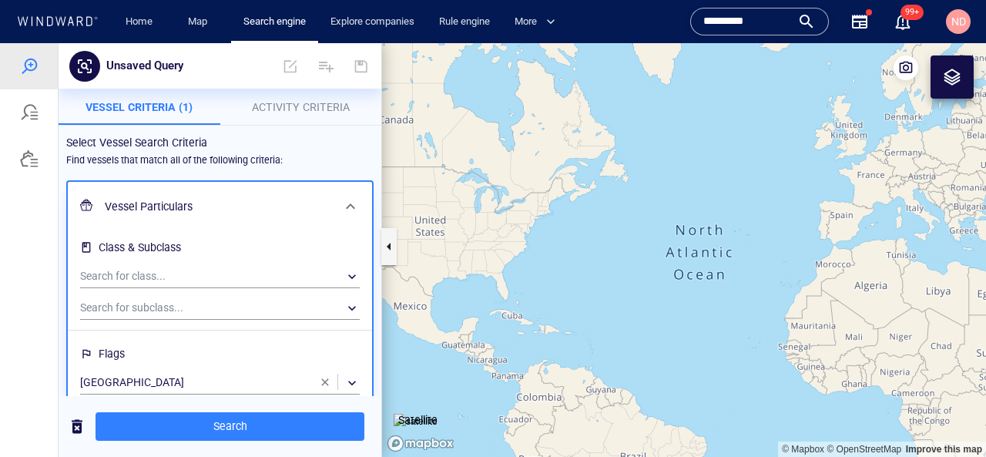
click at [323, 103] on span "Activity Criteria" at bounding box center [301, 107] width 98 height 12
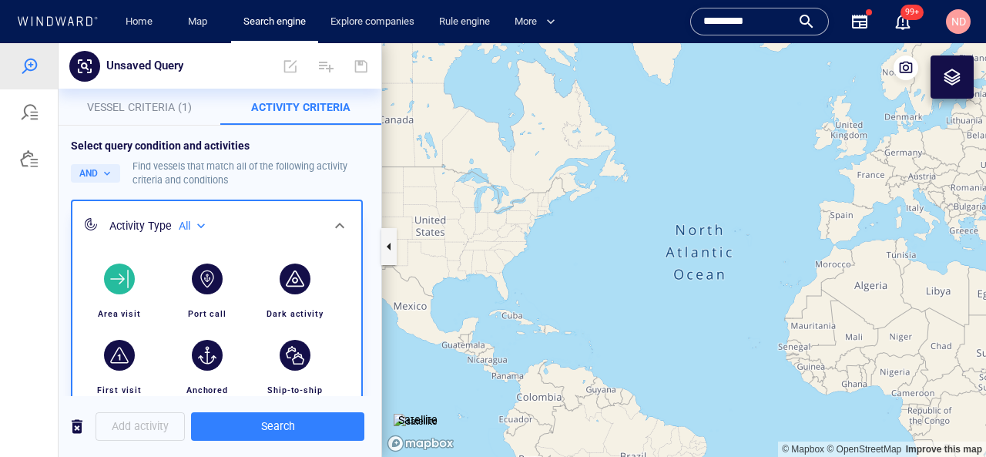
click at [126, 277] on div "button" at bounding box center [119, 279] width 31 height 31
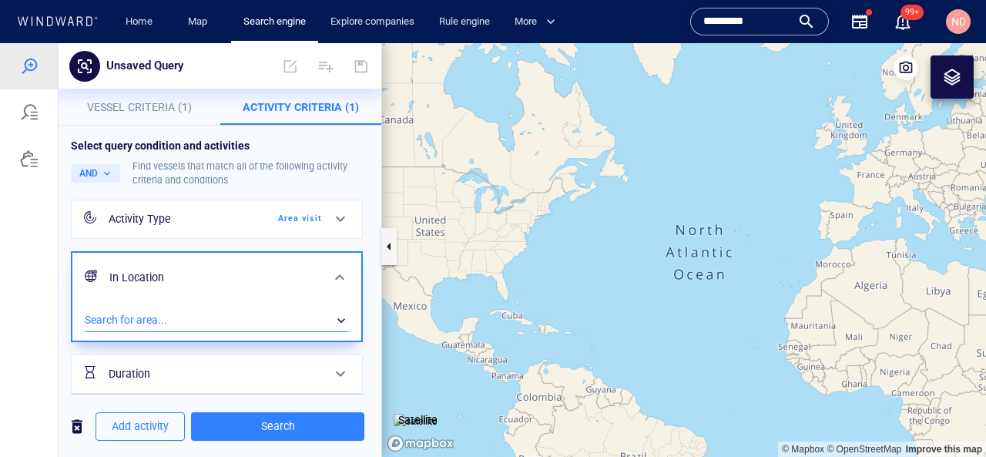
click at [135, 317] on div "​" at bounding box center [217, 320] width 264 height 23
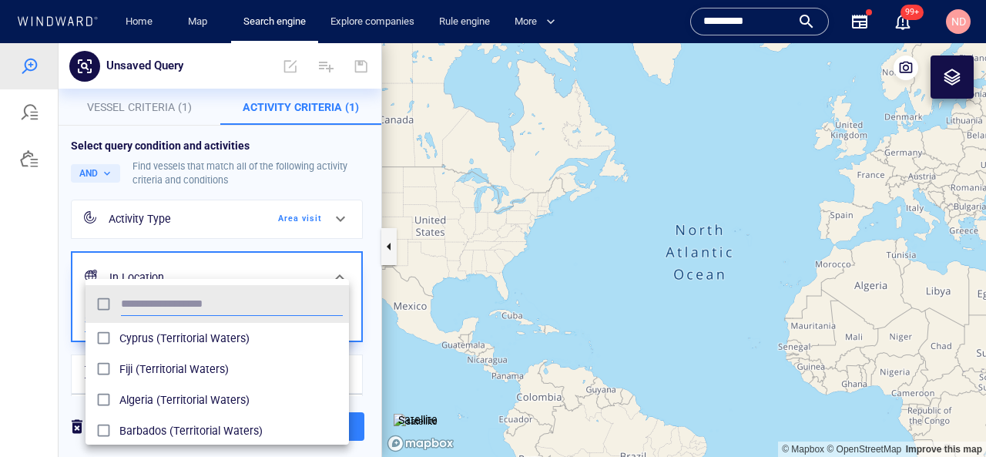
scroll to position [153, 264]
type input "*****"
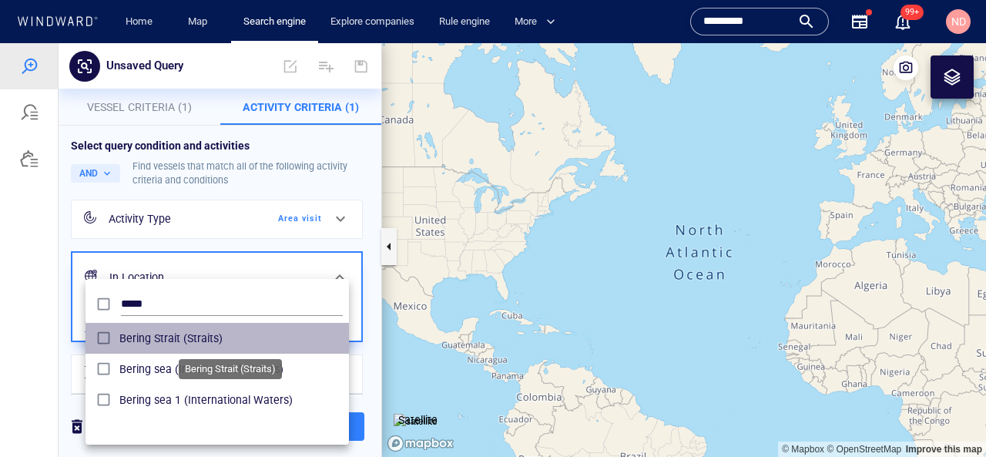
click at [162, 342] on span "Bering Strait (Straits)" at bounding box center [230, 338] width 223 height 18
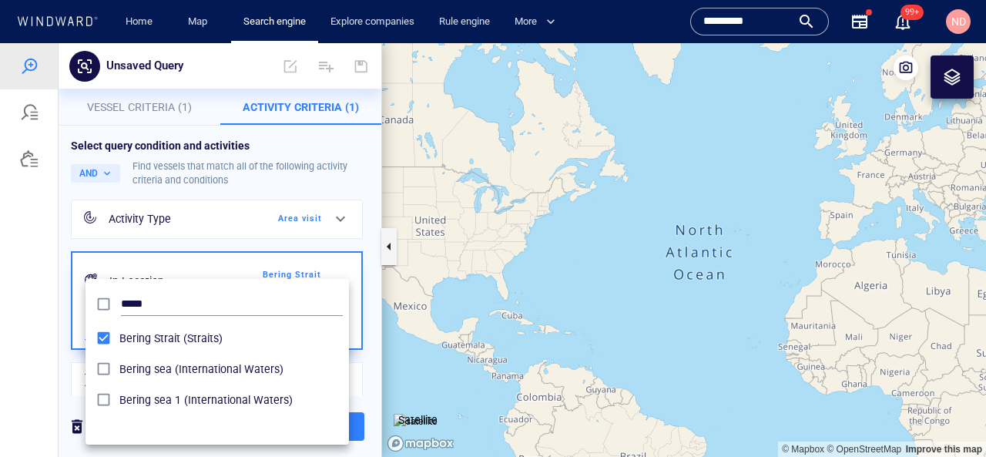
click at [64, 384] on div at bounding box center [493, 250] width 986 height 414
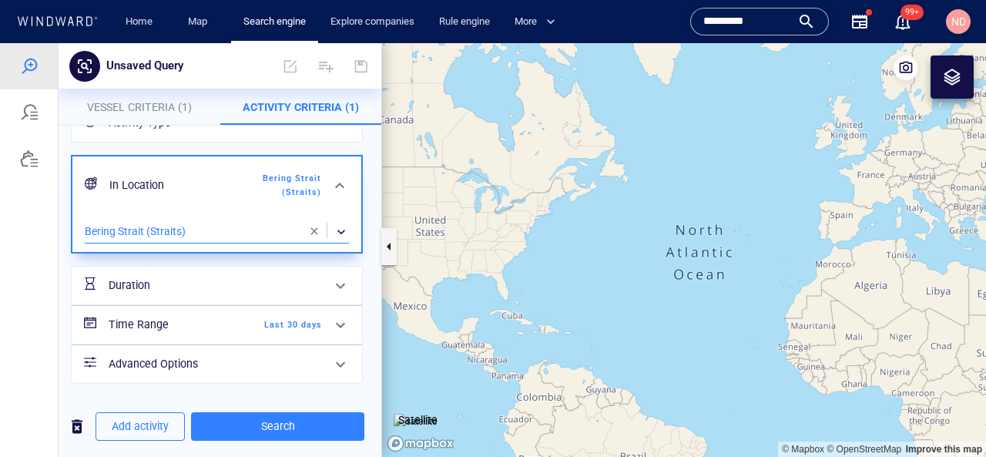
click at [300, 328] on span "Last 30 days" at bounding box center [277, 325] width 89 height 14
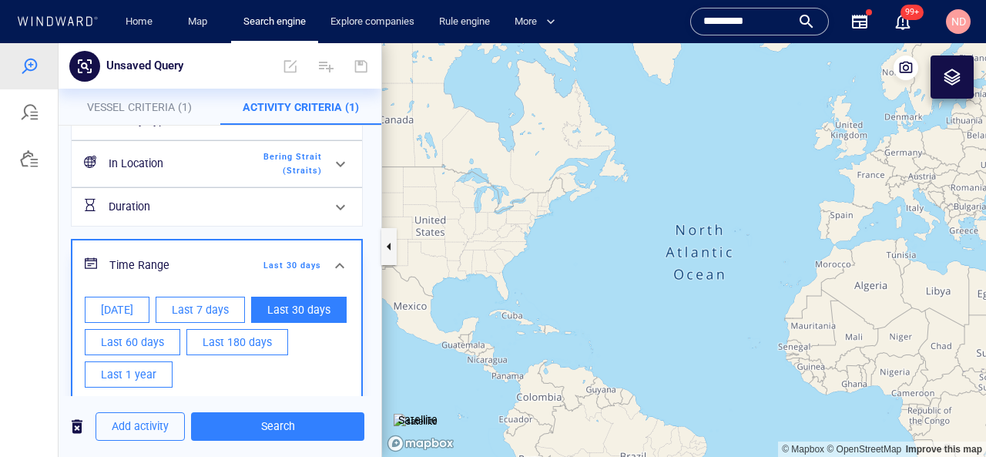
click at [153, 347] on span "Last 60 days" at bounding box center [132, 342] width 63 height 19
type input "**********"
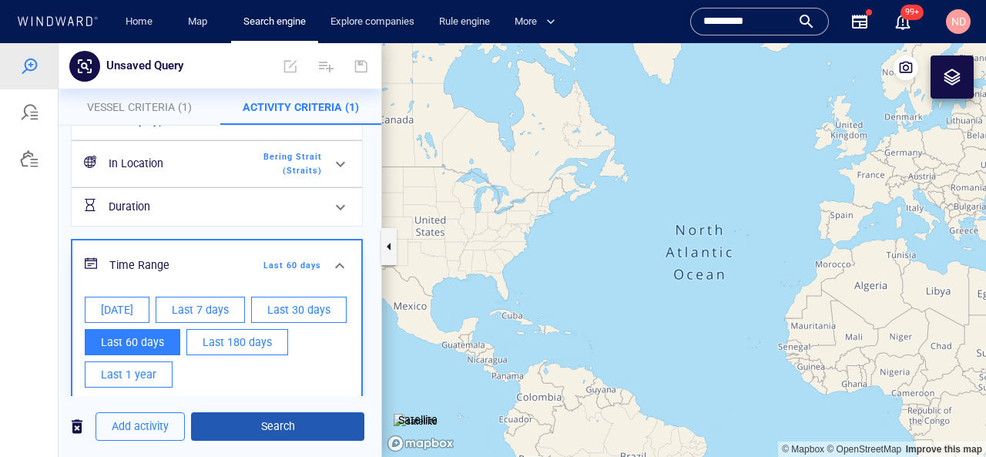
click at [265, 424] on span "Search" at bounding box center [277, 426] width 149 height 19
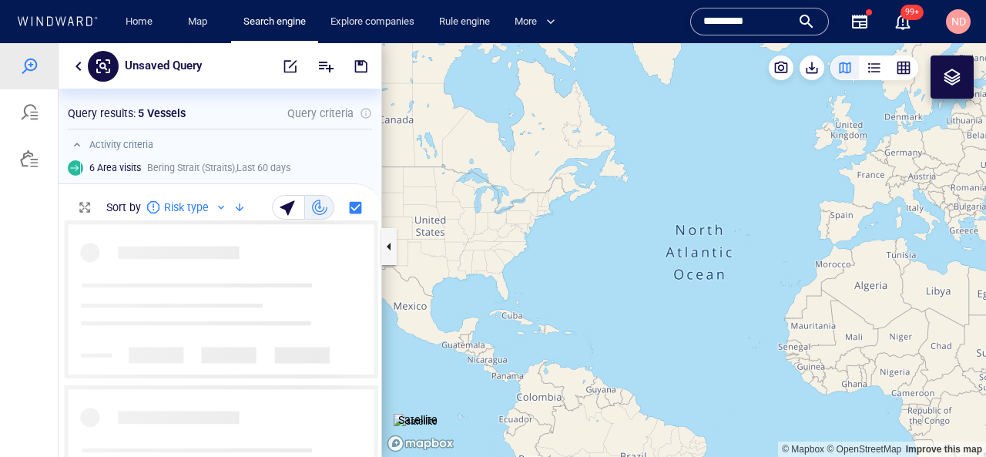
scroll to position [237, 323]
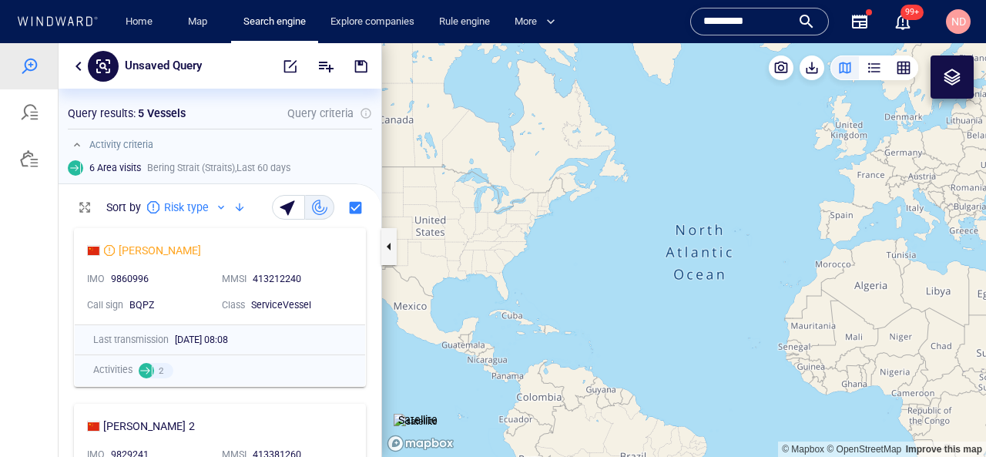
drag, startPoint x: 896, startPoint y: 306, endPoint x: 593, endPoint y: 510, distance: 365.2
click at [593, 456] on html "Unsaved Query Something went wrong An error occurred while searching for the en…" at bounding box center [493, 250] width 986 height 414
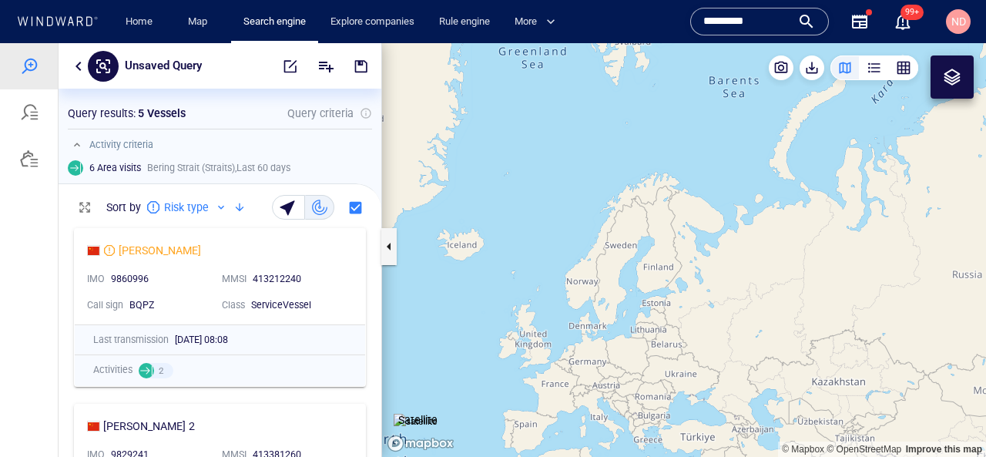
drag, startPoint x: 609, startPoint y: 347, endPoint x: 905, endPoint y: 484, distance: 325.8
click at [905, 456] on html "Unsaved Query Something went wrong An error occurred while searching for the en…" at bounding box center [493, 250] width 986 height 414
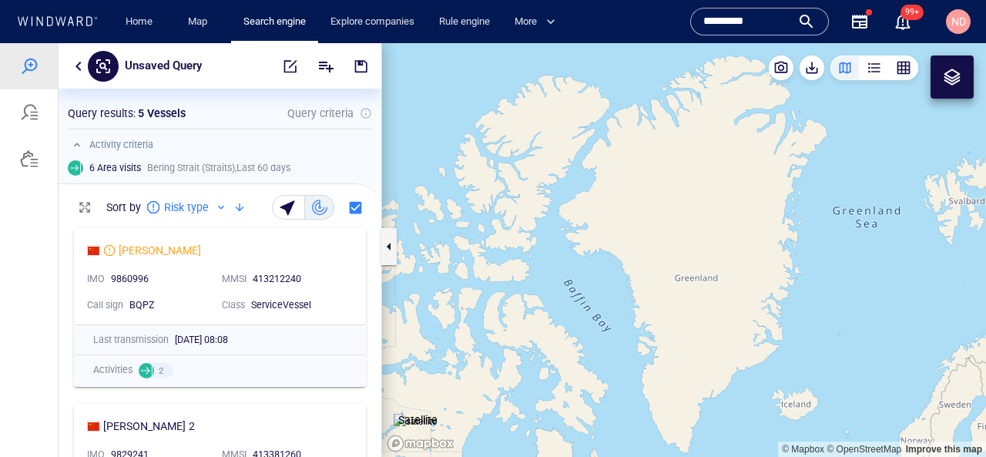
drag, startPoint x: 694, startPoint y: 384, endPoint x: 860, endPoint y: 243, distance: 217.5
click at [854, 243] on canvas "Map" at bounding box center [684, 250] width 604 height 414
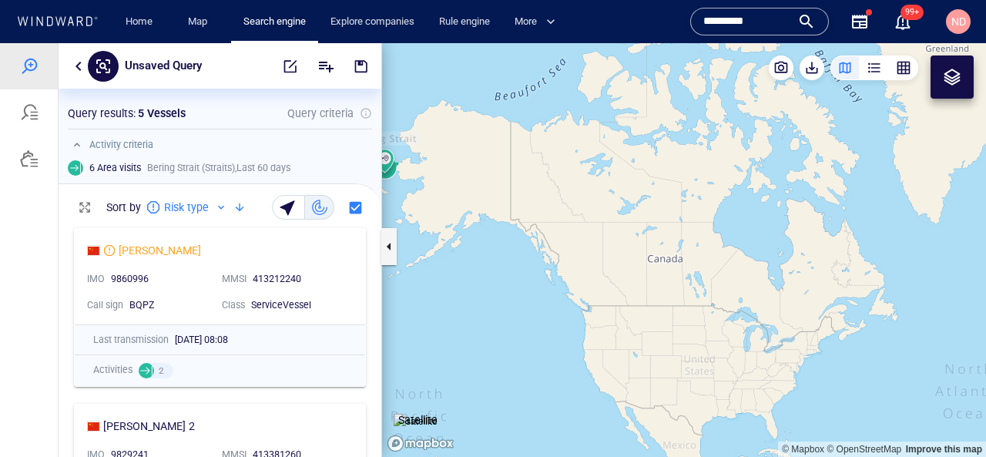
drag, startPoint x: 590, startPoint y: 243, endPoint x: 786, endPoint y: 292, distance: 201.8
click at [785, 291] on canvas "Map" at bounding box center [684, 250] width 604 height 414
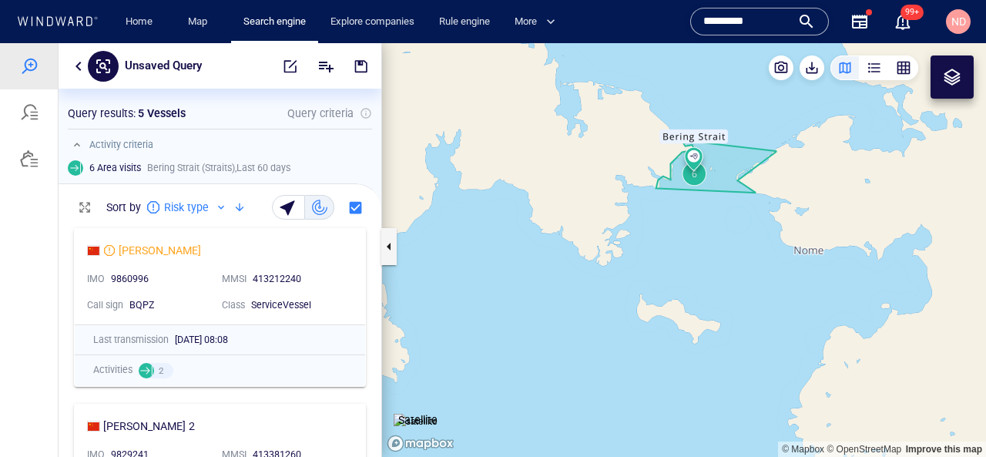
drag, startPoint x: 673, startPoint y: 204, endPoint x: 697, endPoint y: 280, distance: 79.7
click at [697, 280] on canvas "Map" at bounding box center [684, 250] width 604 height 414
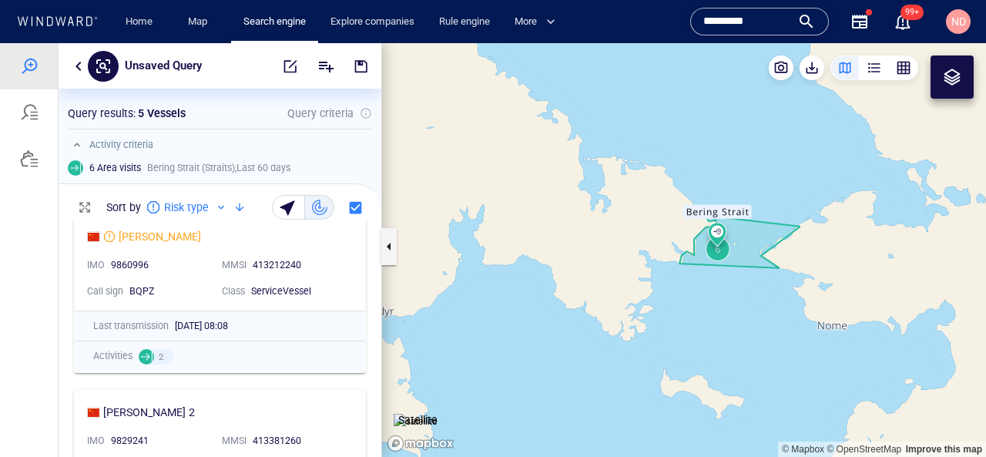
scroll to position [0, 0]
